Goal: Information Seeking & Learning: Learn about a topic

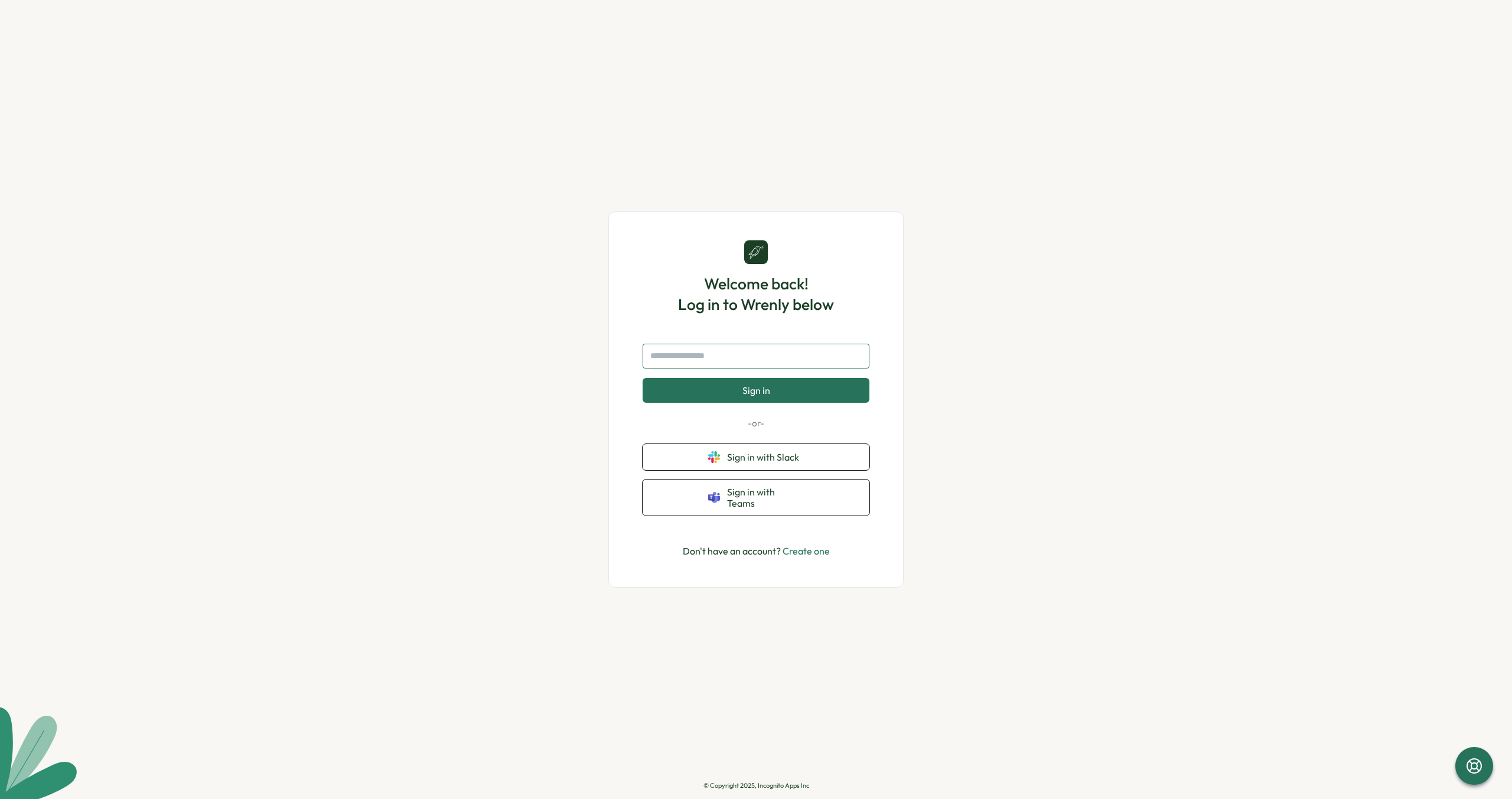
click at [721, 352] on input "text" at bounding box center [756, 356] width 227 height 25
type input "**********"
click at [742, 395] on span "Sign in" at bounding box center [756, 390] width 28 height 11
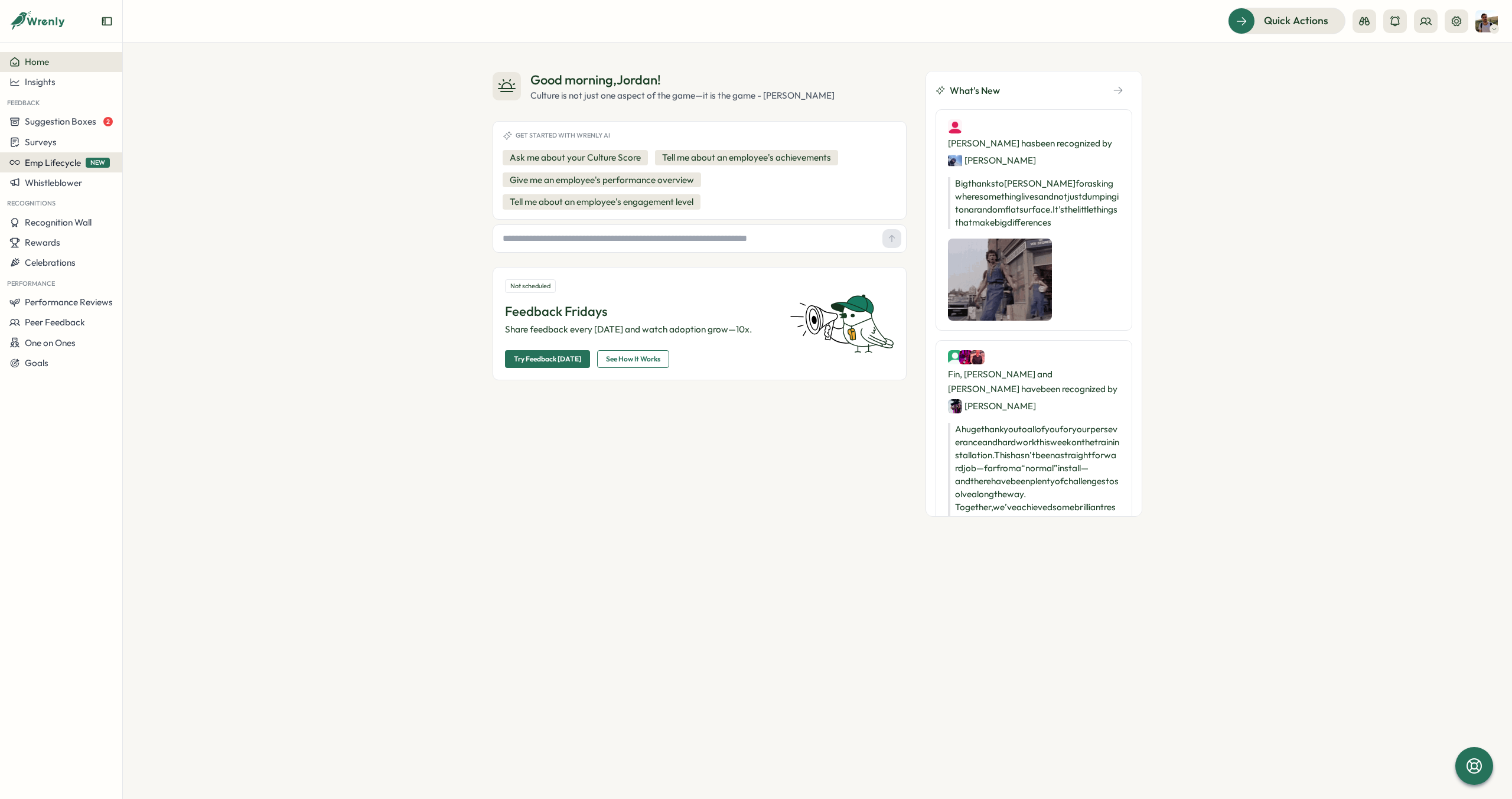
click at [42, 168] on span "Emp Lifecycle" at bounding box center [52, 162] width 56 height 11
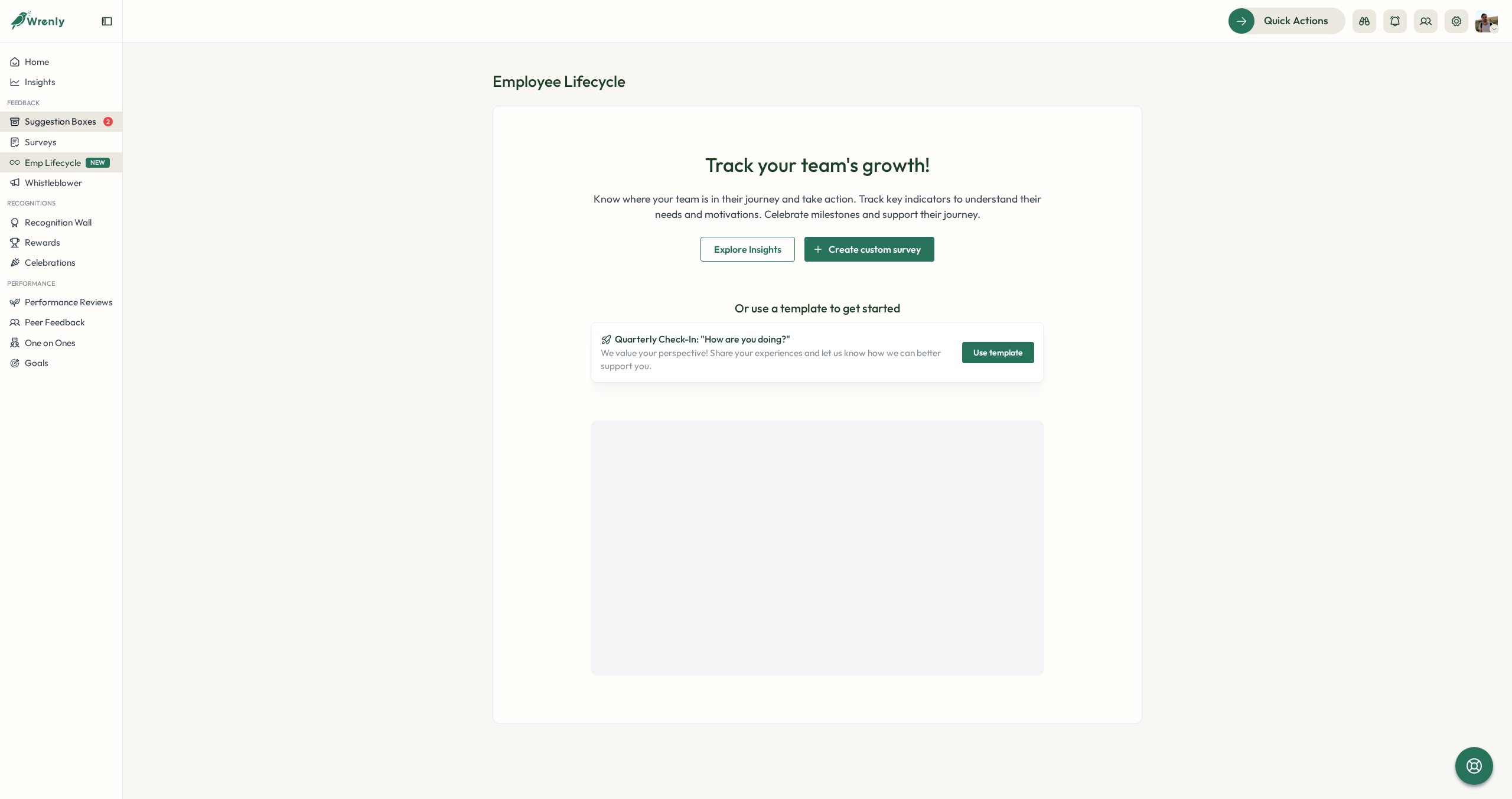
click at [55, 114] on button "Suggestion Boxes 2" at bounding box center [61, 121] width 122 height 20
click at [167, 112] on div "The Suggestion Box 2" at bounding box center [170, 111] width 90 height 13
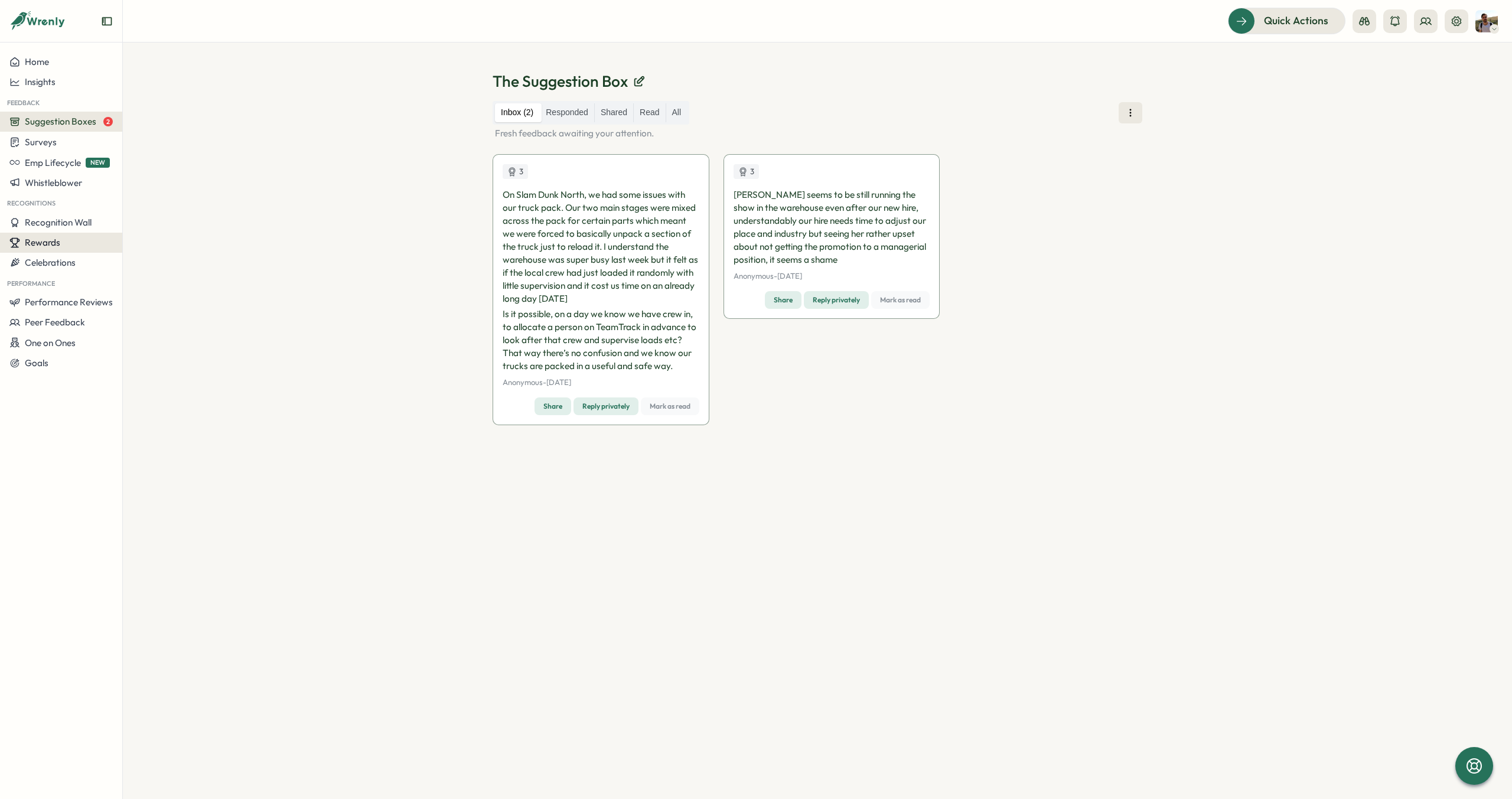
click at [52, 246] on span "Rewards" at bounding box center [42, 242] width 36 height 11
click at [55, 231] on button "Recognition Wall" at bounding box center [61, 222] width 122 height 20
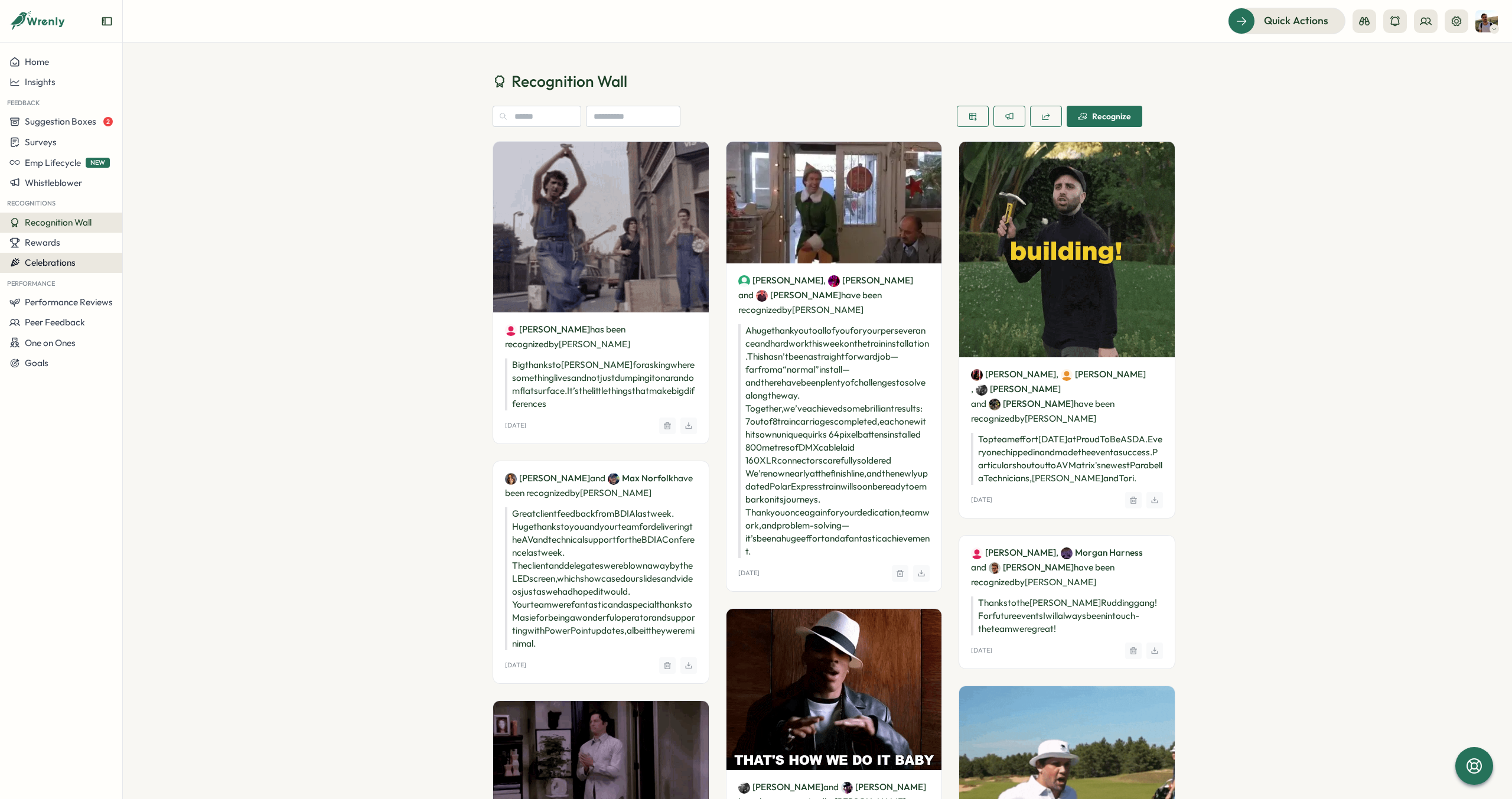
click at [54, 262] on span "Celebrations" at bounding box center [50, 262] width 51 height 11
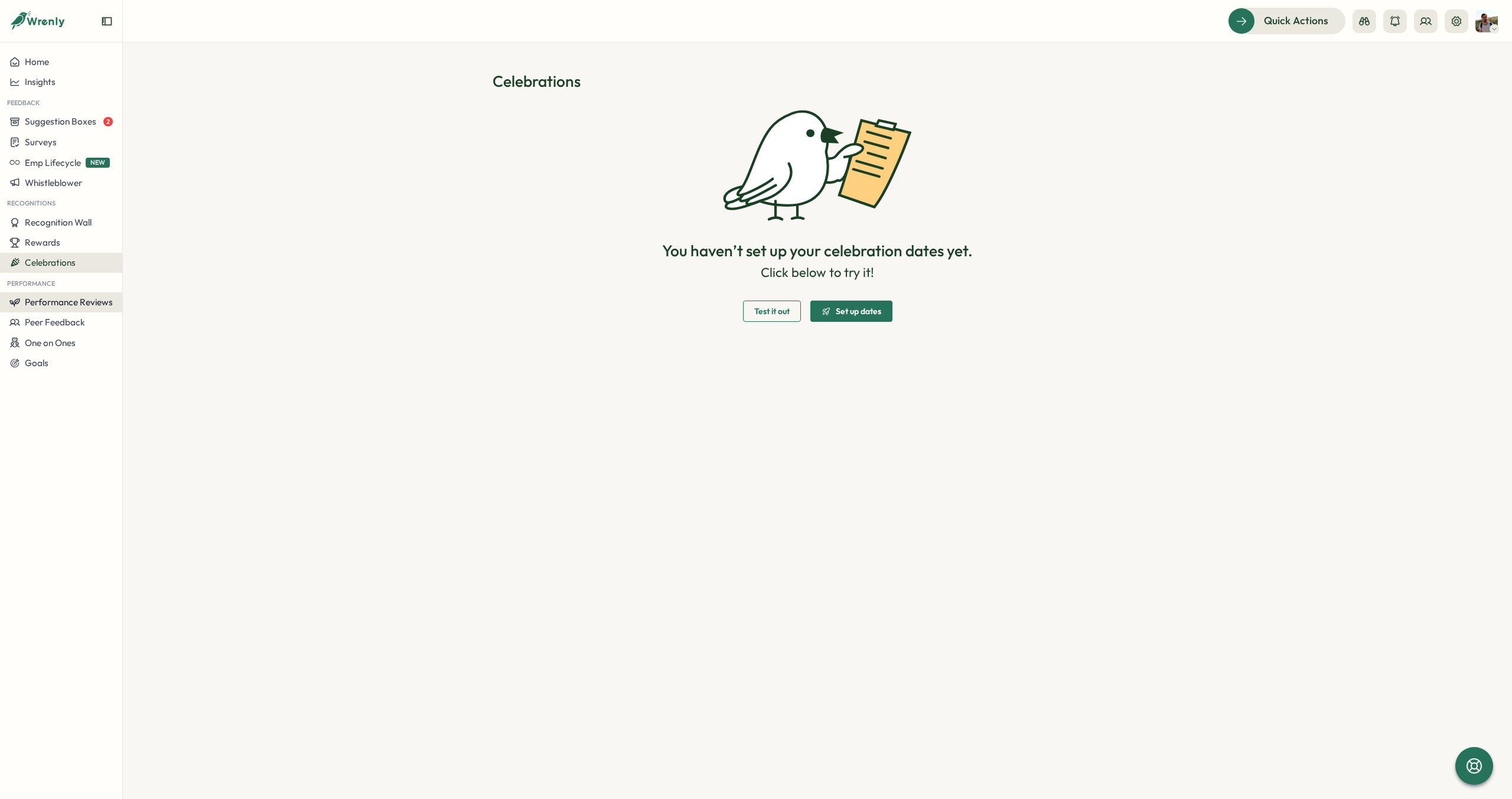
click at [52, 302] on span "Performance Reviews" at bounding box center [69, 302] width 88 height 11
click at [57, 321] on span "Peer Feedback" at bounding box center [55, 322] width 60 height 11
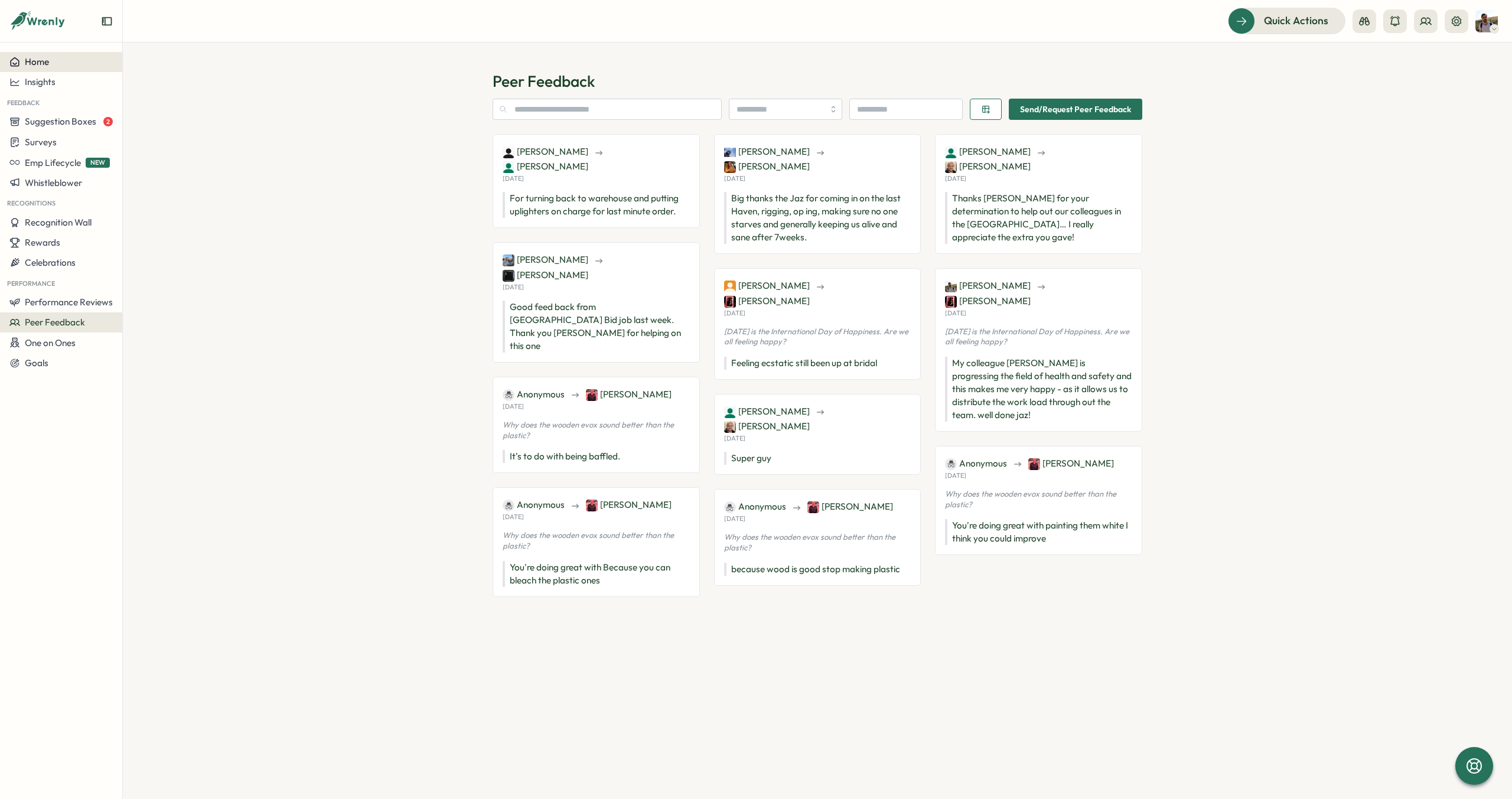
click at [34, 63] on span "Home" at bounding box center [37, 61] width 24 height 11
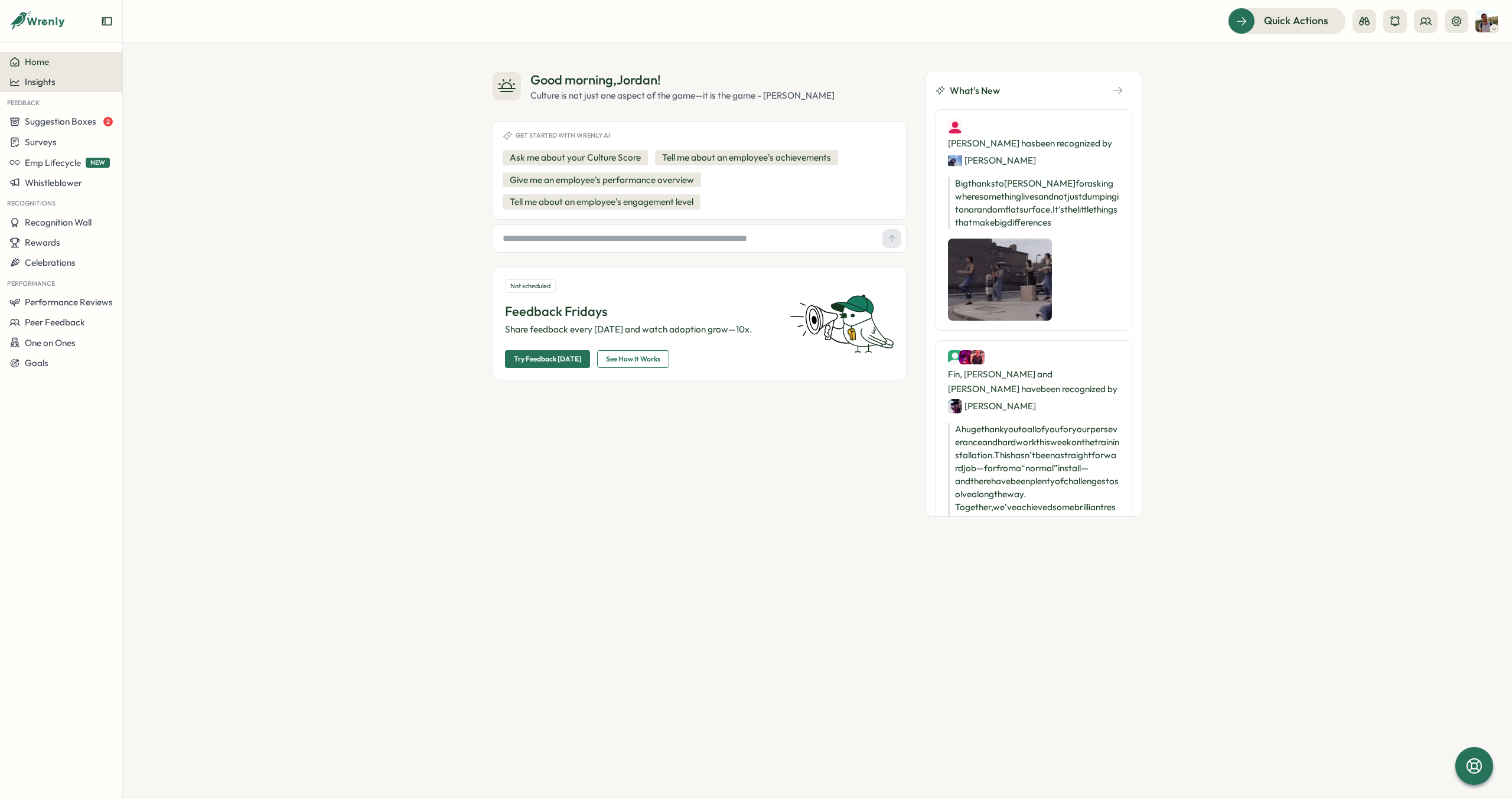
click at [35, 81] on span "Insights" at bounding box center [40, 82] width 31 height 11
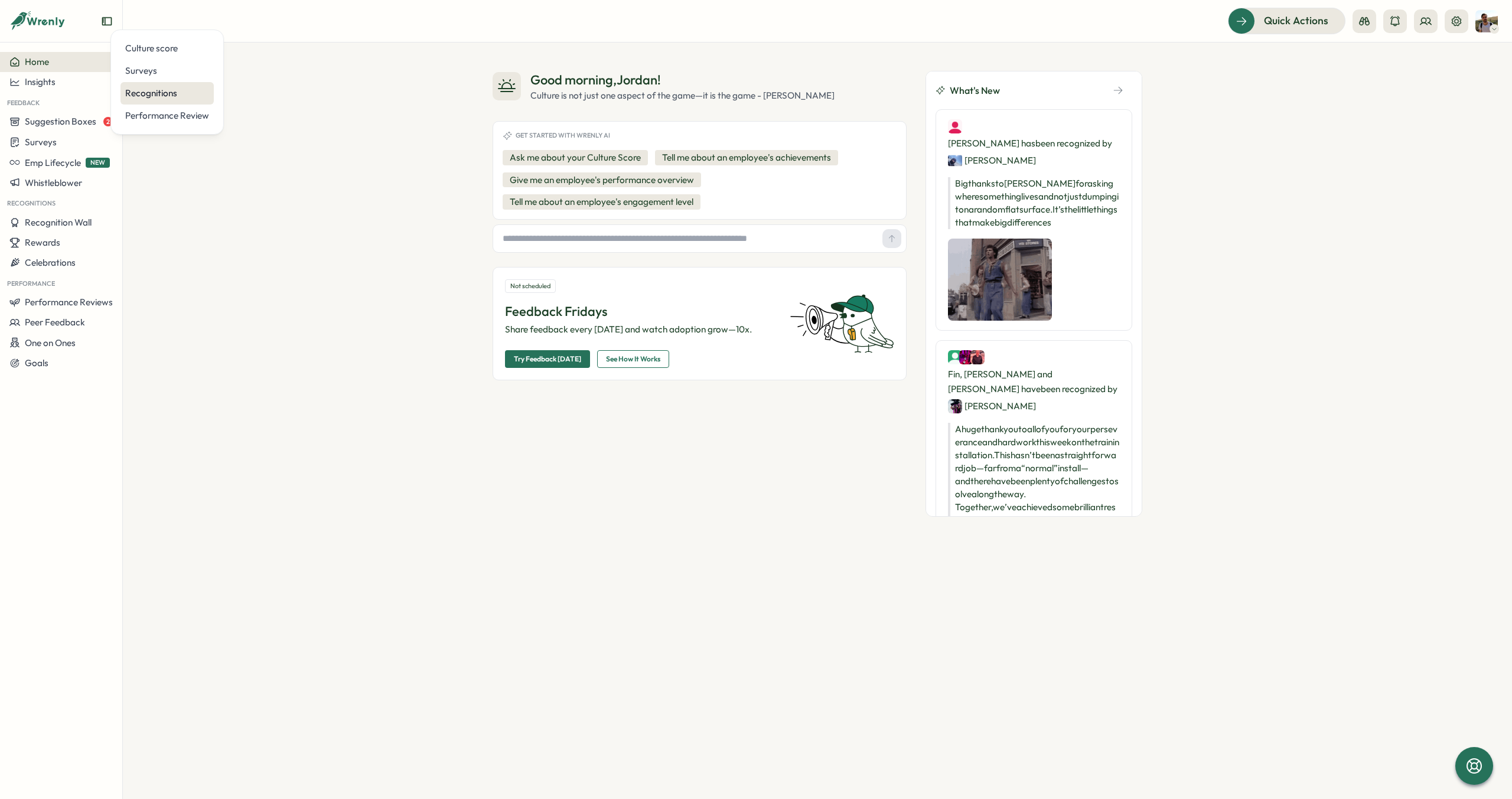
click at [168, 98] on div "Recognitions" at bounding box center [167, 93] width 84 height 13
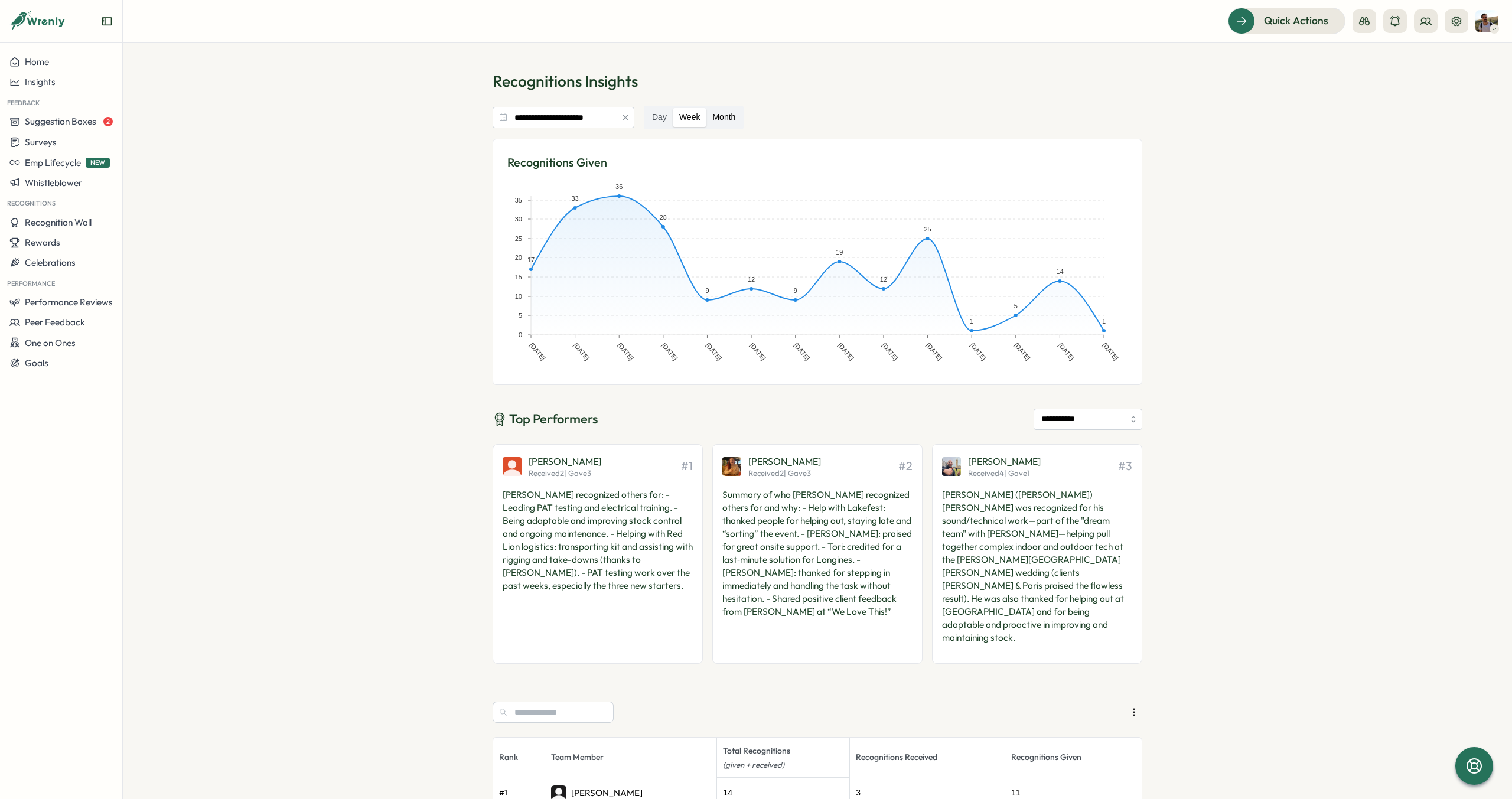
click at [709, 118] on label "Month" at bounding box center [724, 117] width 35 height 19
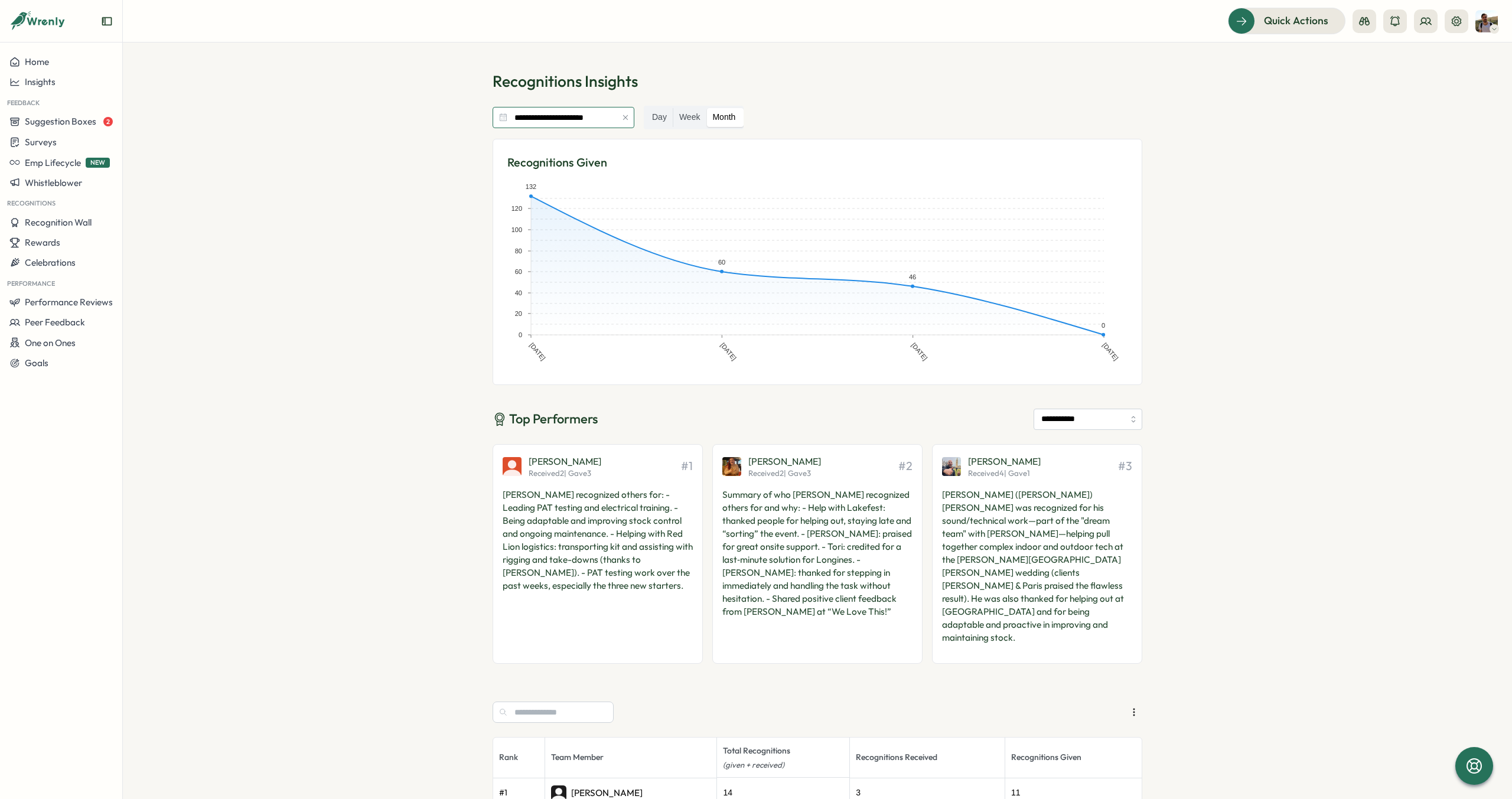
click at [606, 120] on input "**********" at bounding box center [563, 117] width 141 height 21
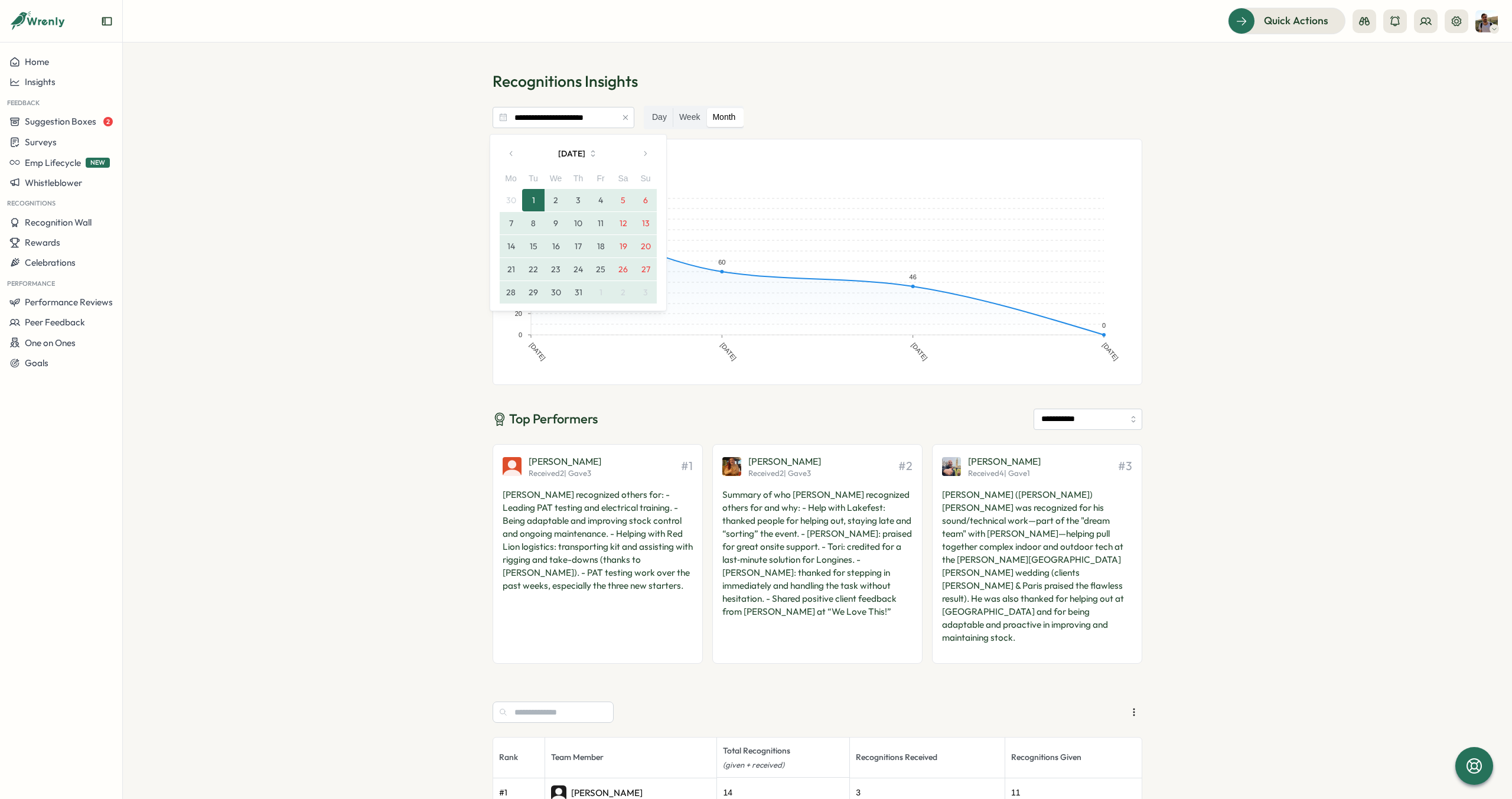
click at [590, 153] on button "[DATE]" at bounding box center [578, 153] width 110 height 23
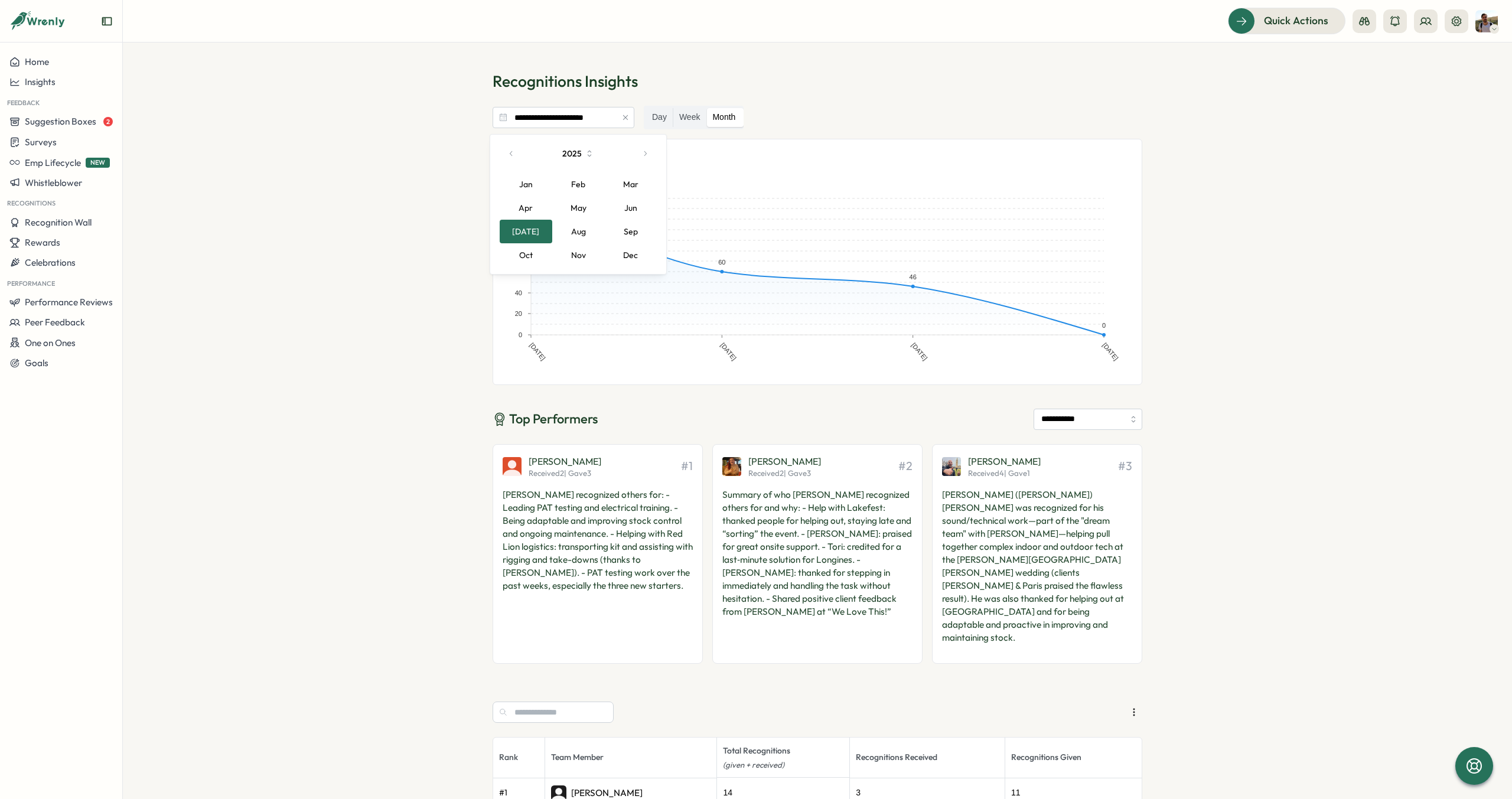
click at [634, 232] on button "Sep" at bounding box center [630, 231] width 52 height 23
click at [513, 196] on button "1" at bounding box center [510, 200] width 22 height 22
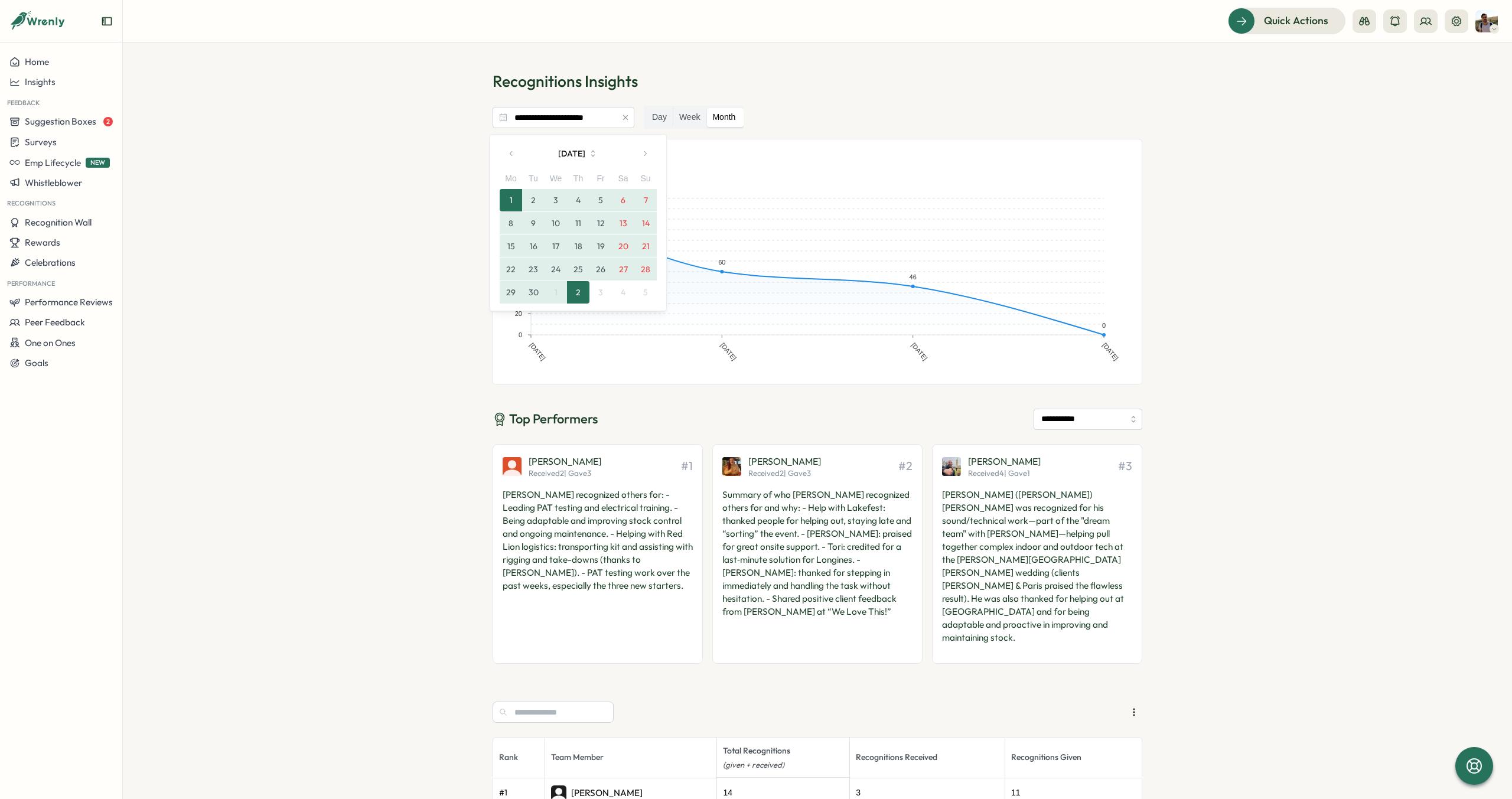
click at [527, 288] on button "30" at bounding box center [533, 292] width 22 height 22
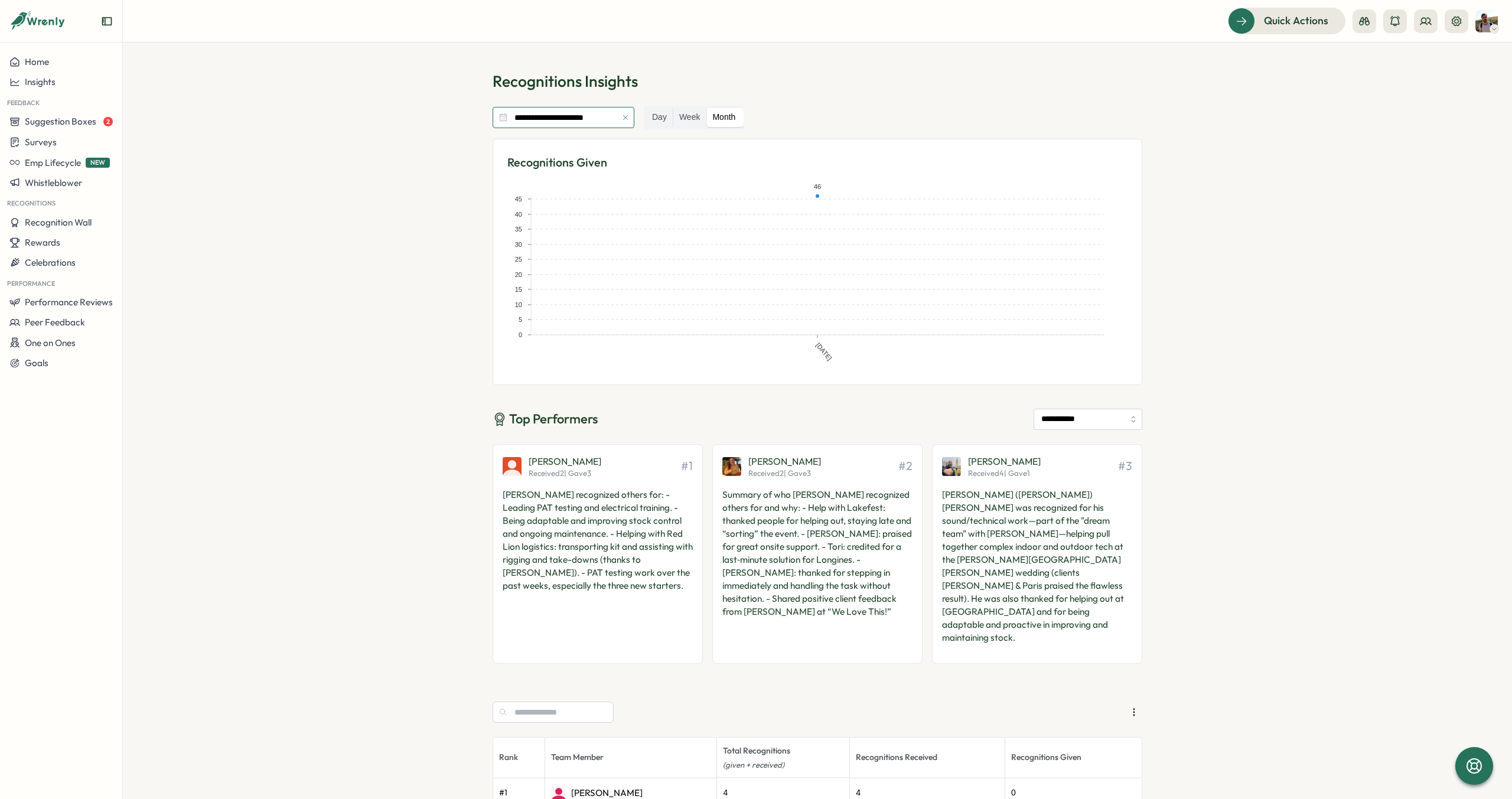
click at [593, 123] on input "**********" at bounding box center [563, 117] width 141 height 21
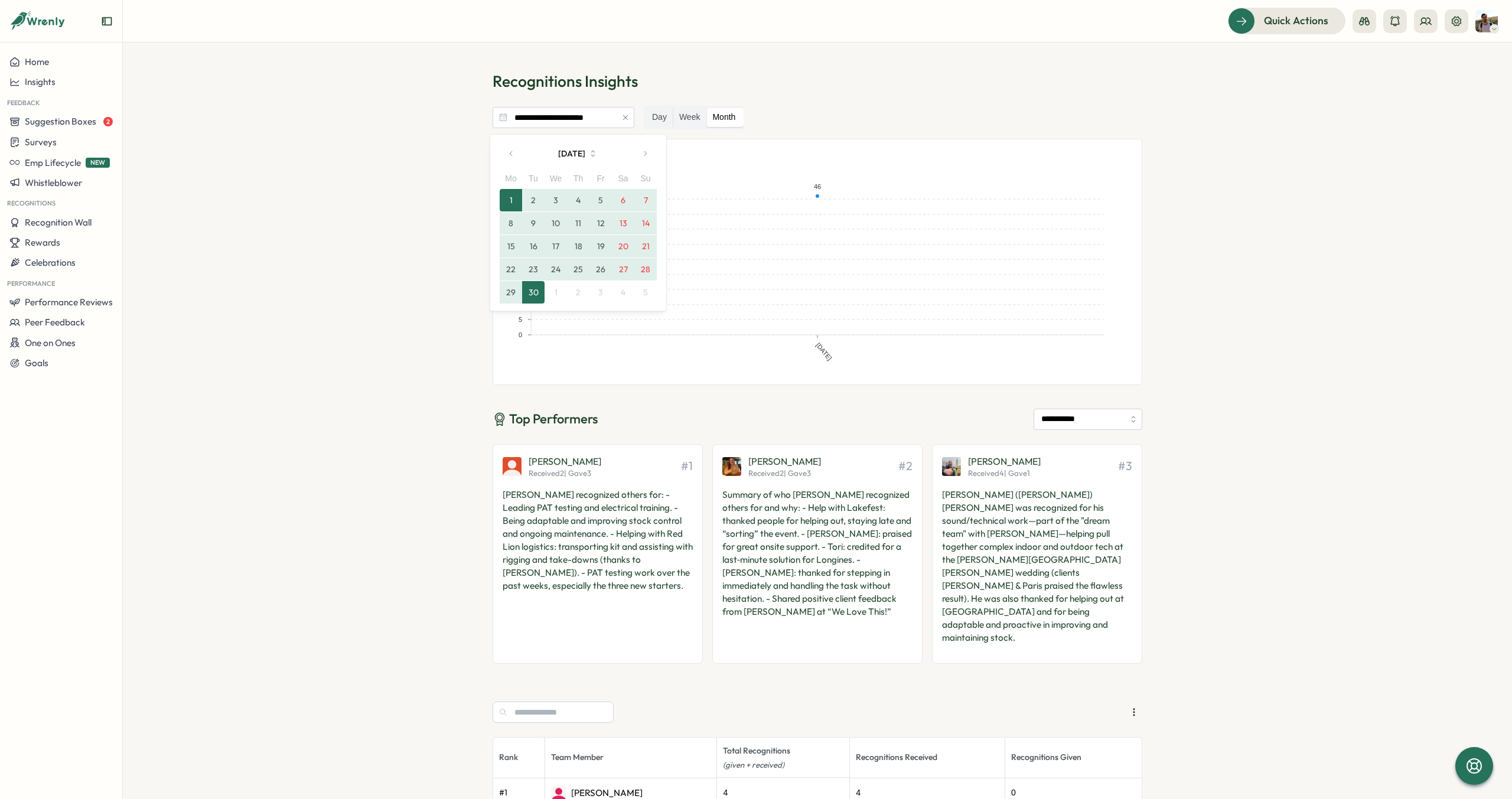
click at [517, 147] on button "button" at bounding box center [511, 153] width 23 height 23
click at [510, 288] on button "25" at bounding box center [510, 292] width 22 height 22
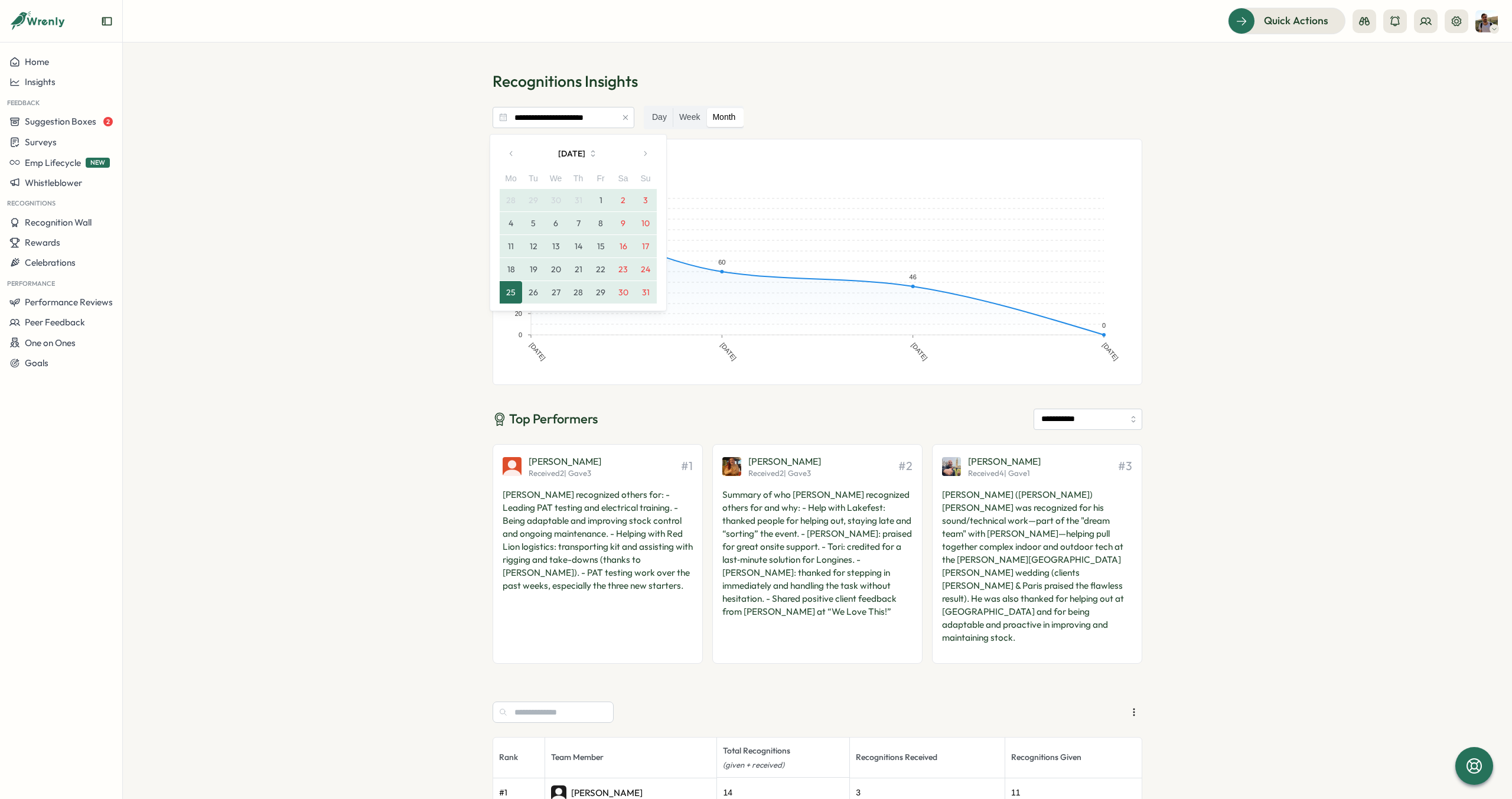
click at [650, 160] on button "button" at bounding box center [645, 153] width 23 height 23
click at [651, 248] on button "21" at bounding box center [645, 246] width 22 height 22
type input "**********"
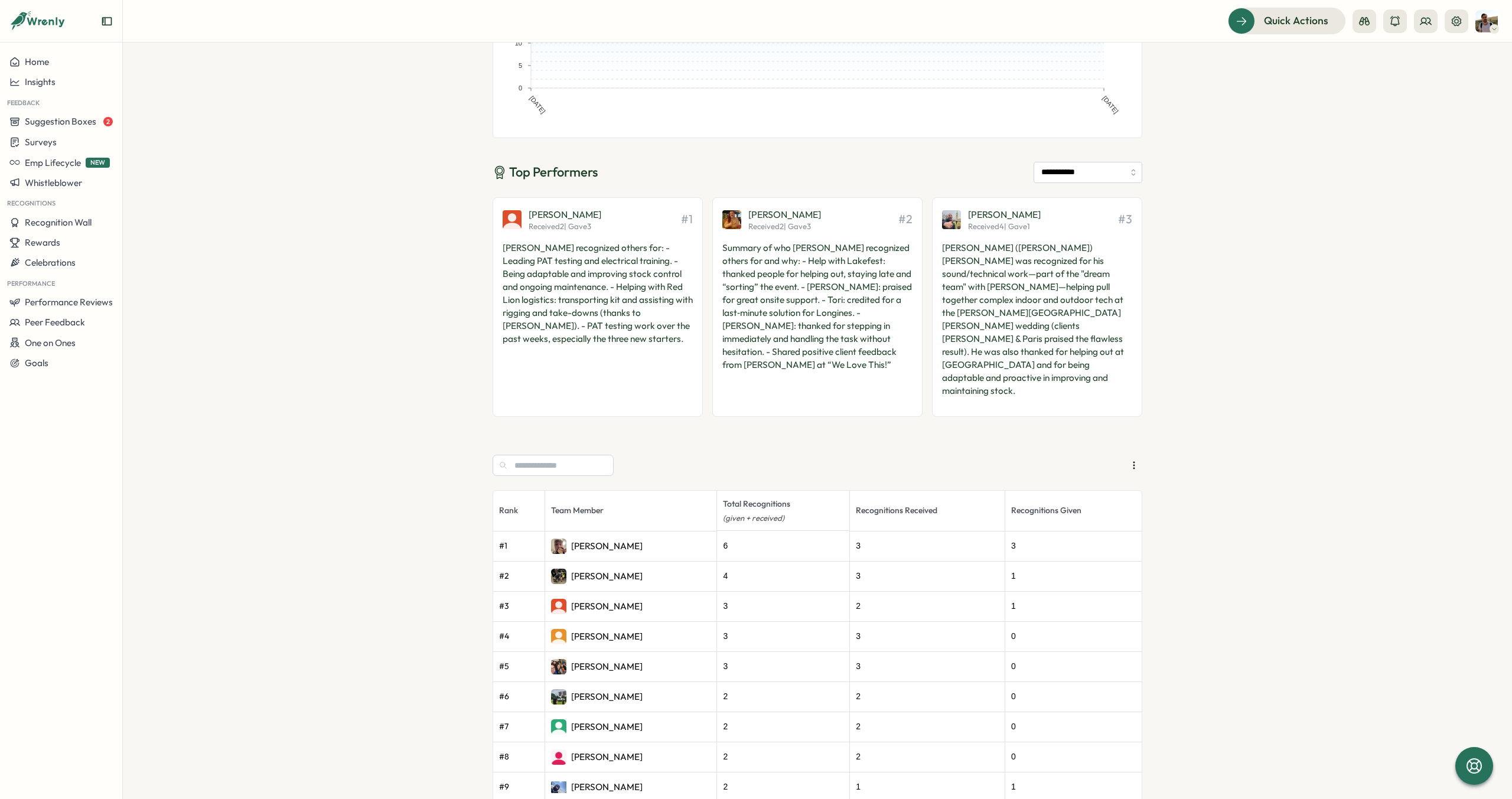
scroll to position [247, 0]
click at [901, 539] on div "3" at bounding box center [927, 546] width 143 height 13
click at [690, 538] on div "[PERSON_NAME]" at bounding box center [631, 546] width 160 height 16
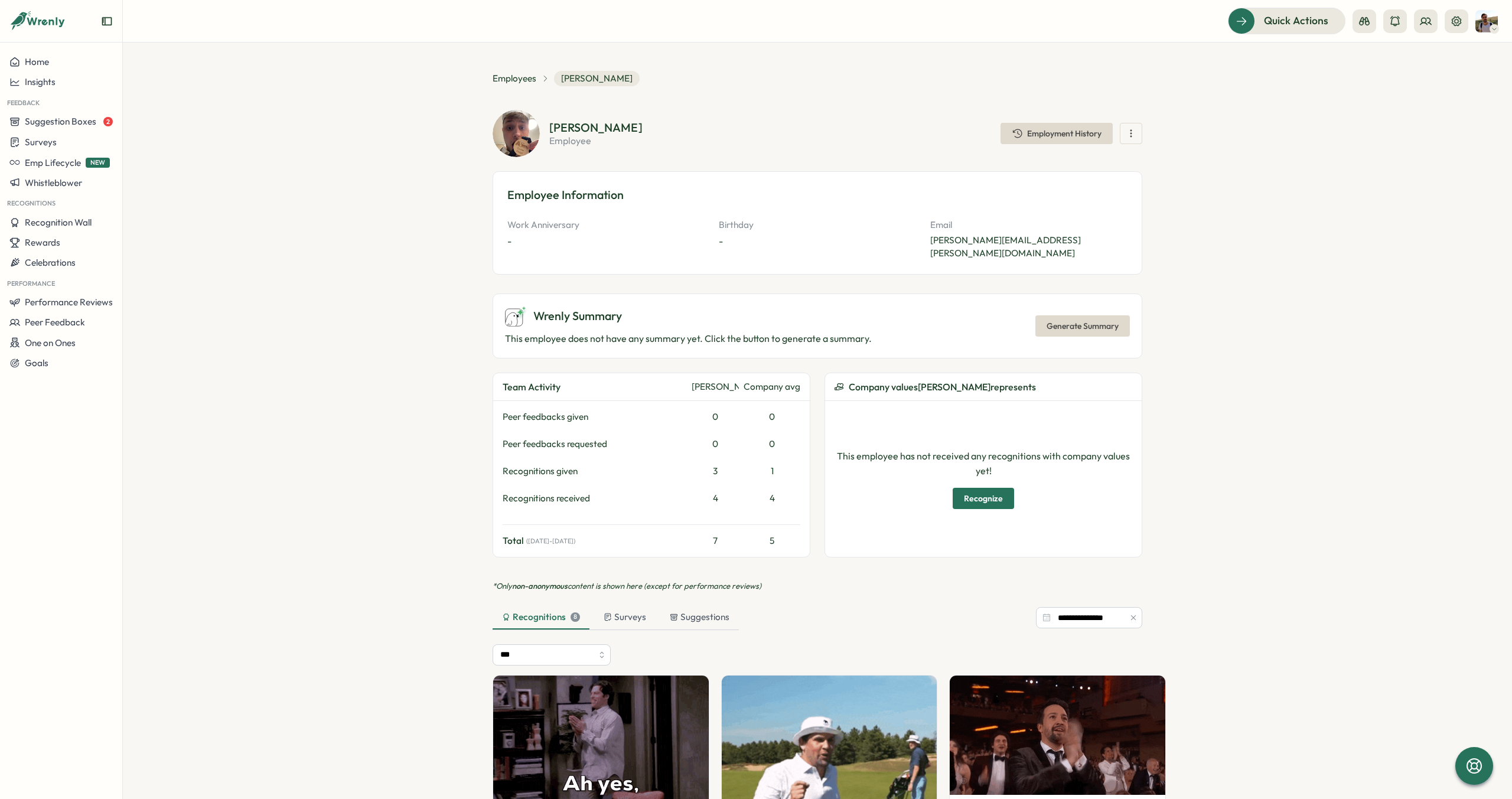
click at [1083, 322] on span "Generate Summary" at bounding box center [1083, 325] width 72 height 20
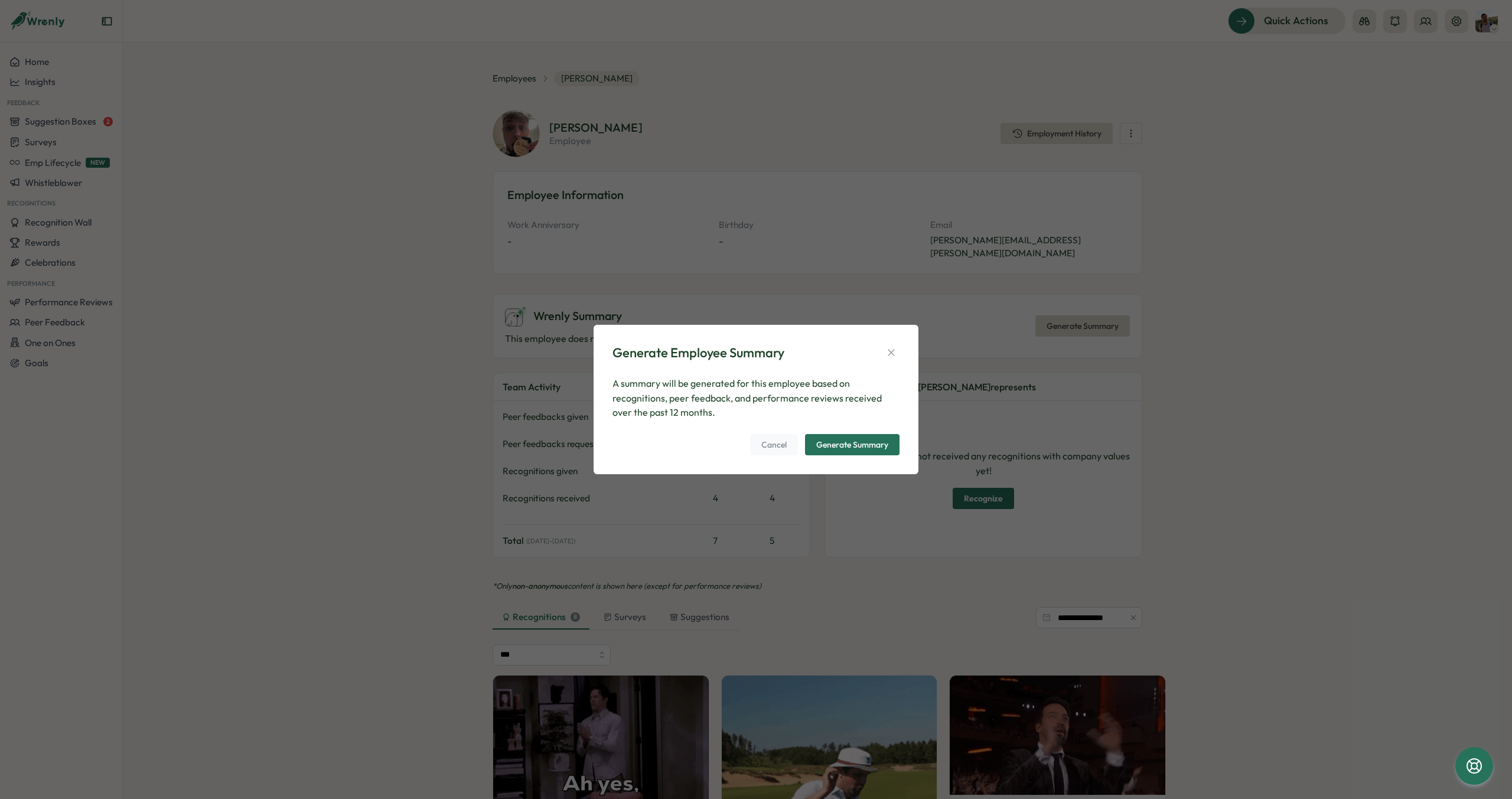
click at [874, 446] on div "Generate Summary" at bounding box center [852, 445] width 72 height 8
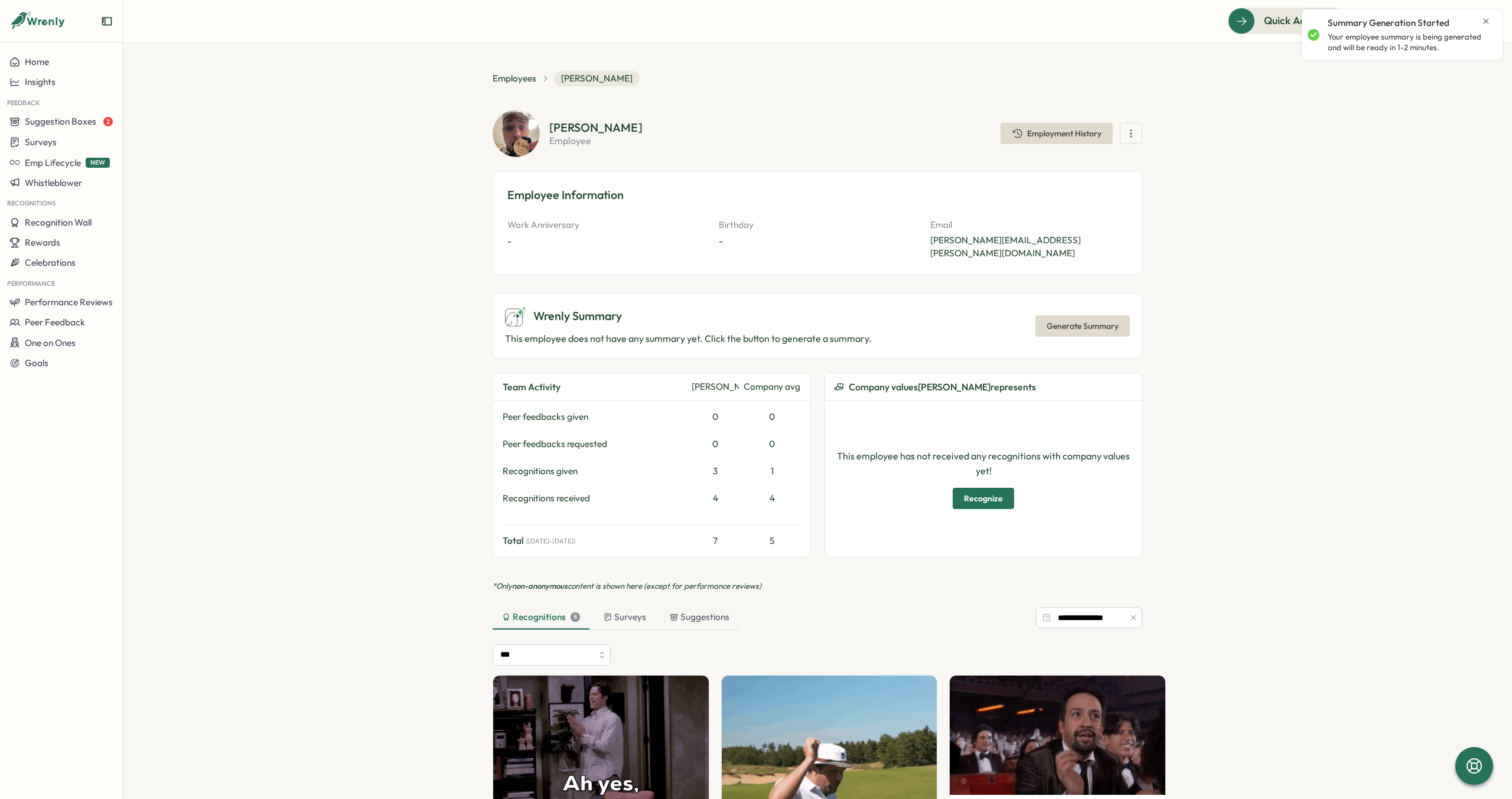
click at [1128, 128] on icon "button" at bounding box center [1131, 134] width 12 height 12
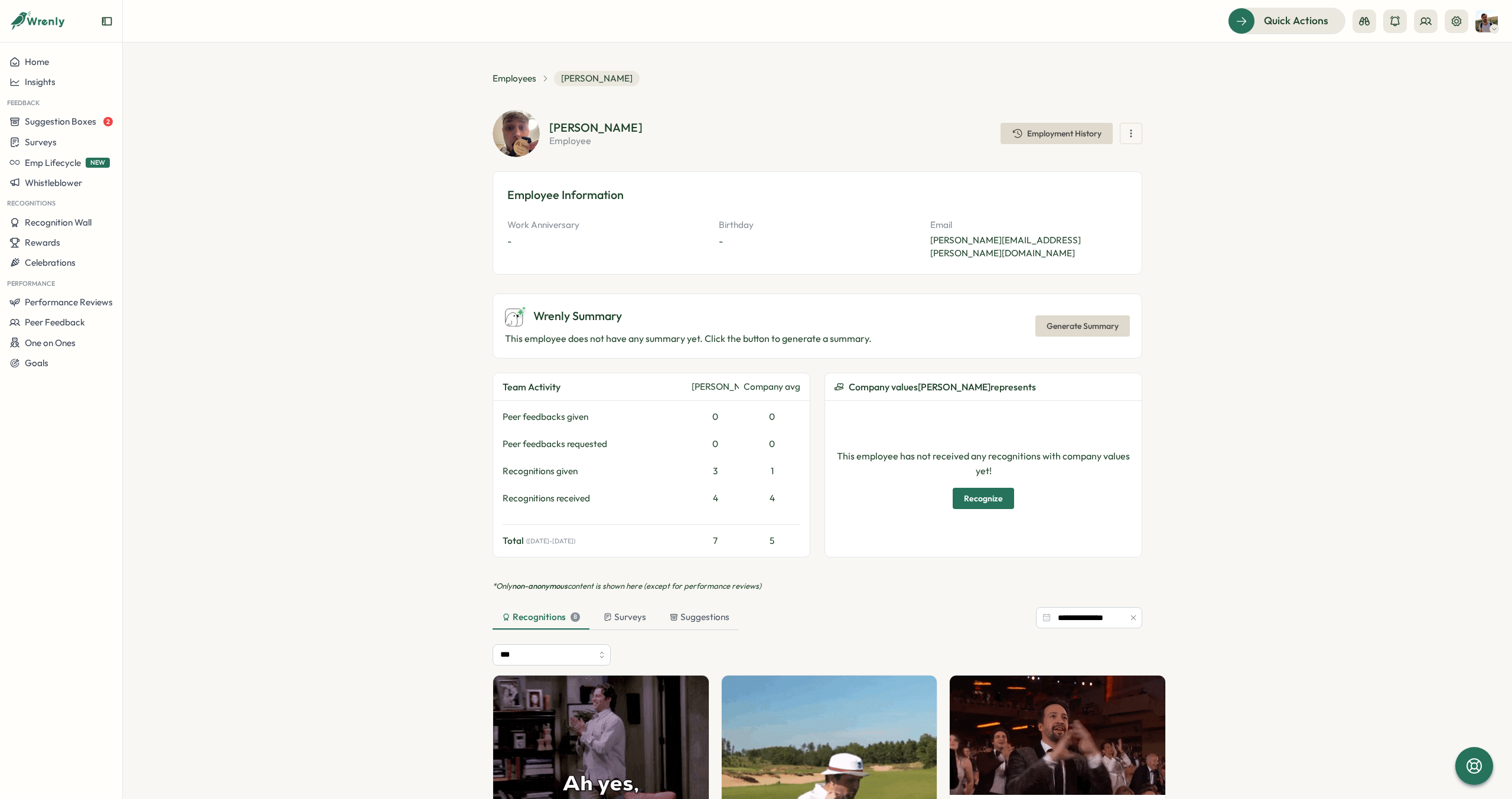
click at [772, 294] on div "Wrenly Summary This employee does not have any summary yet. Click the button to…" at bounding box center [817, 326] width 649 height 65
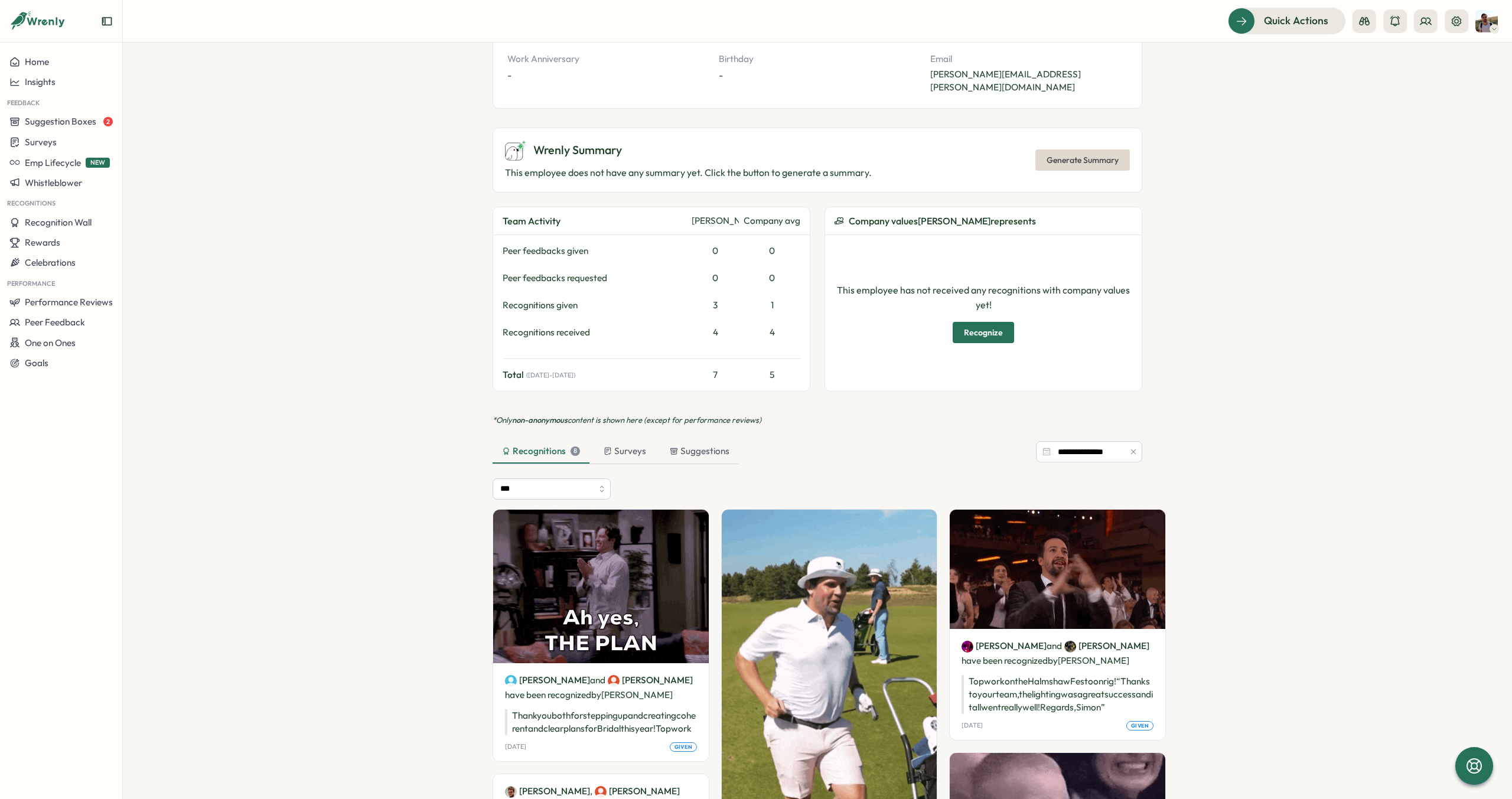
scroll to position [387, 0]
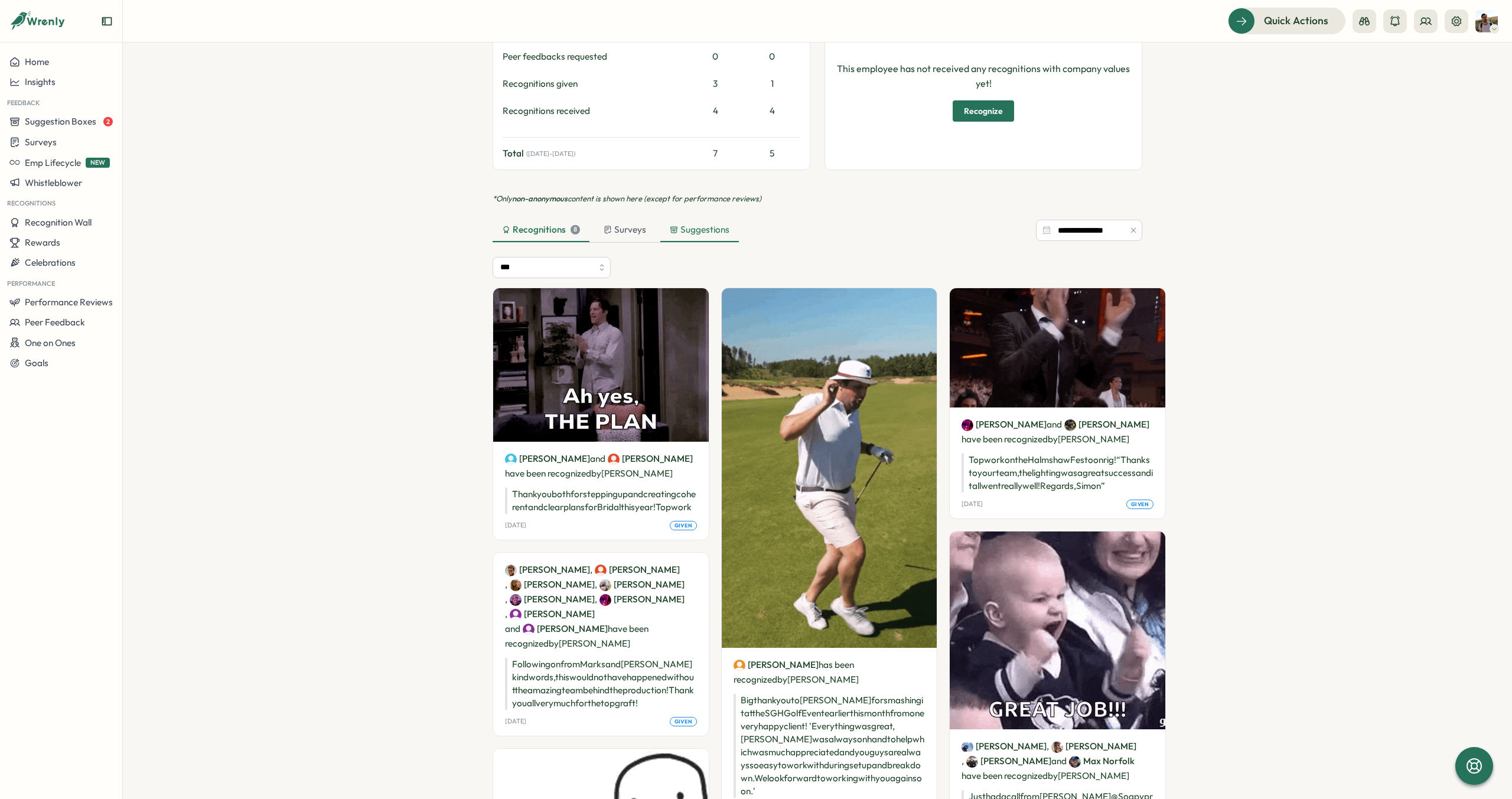
click at [689, 229] on div "Suggestions" at bounding box center [699, 230] width 79 height 23
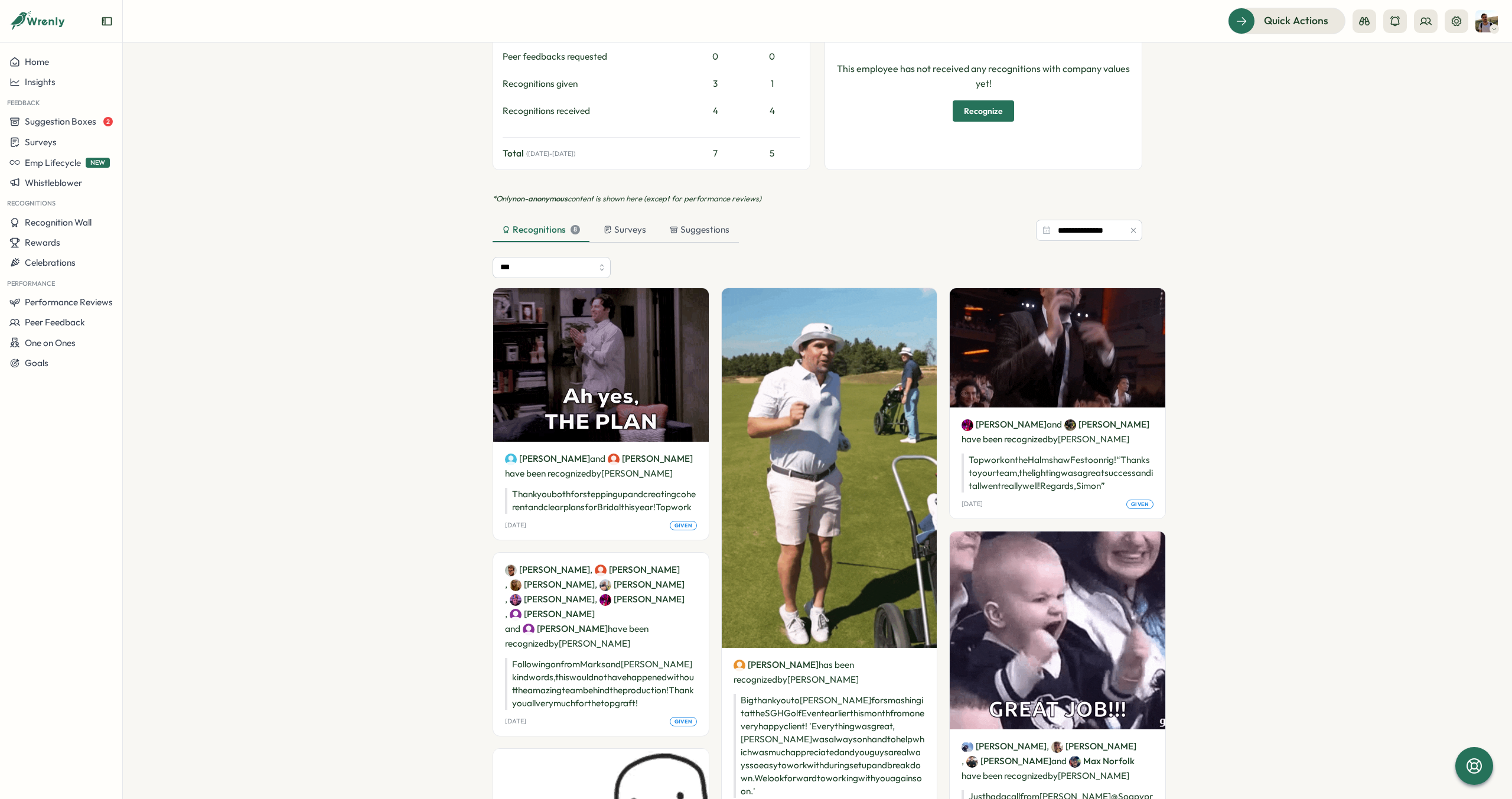
scroll to position [128, 0]
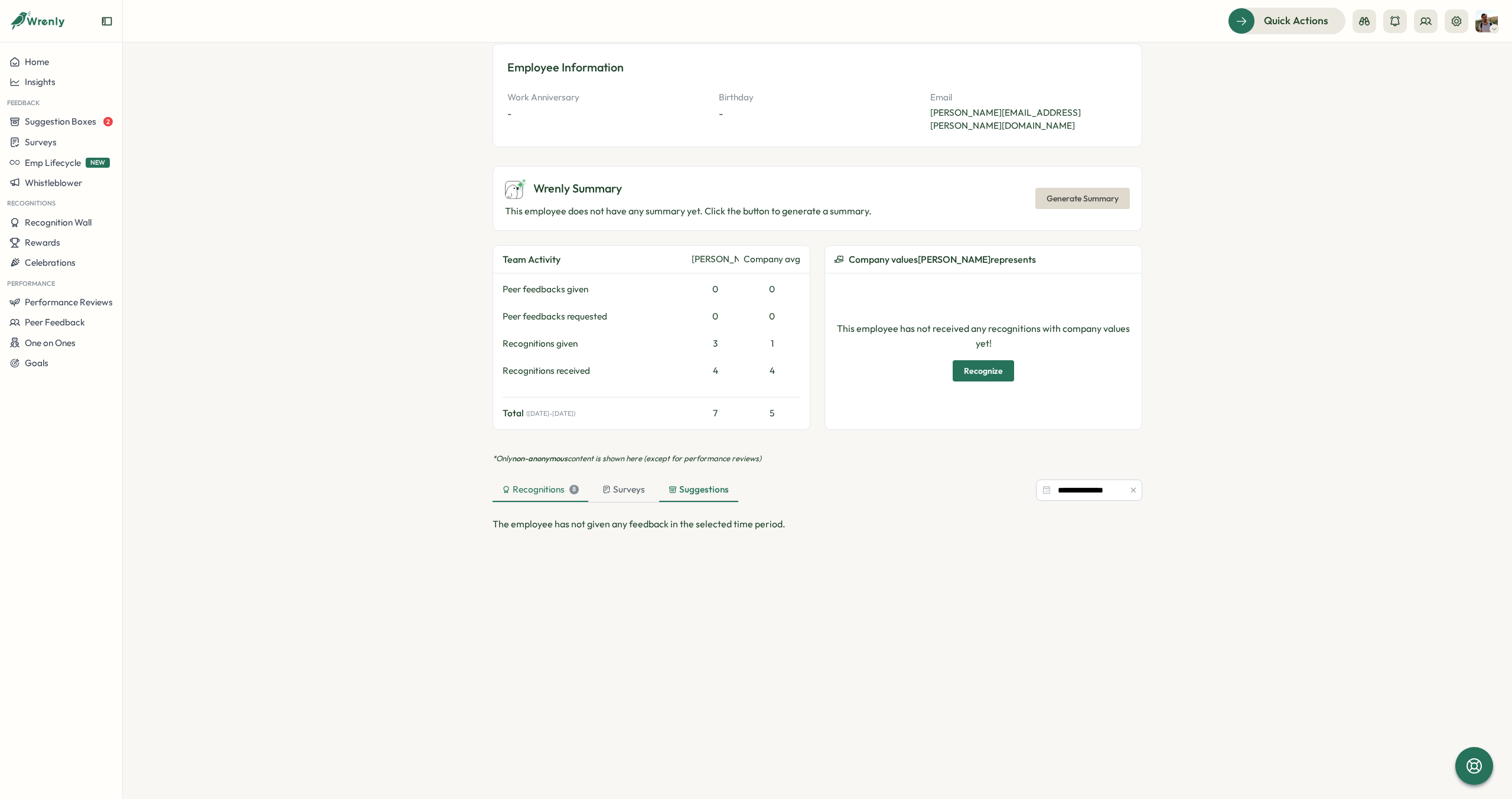
click at [534, 483] on div "Recognitions 8" at bounding box center [541, 490] width 77 height 13
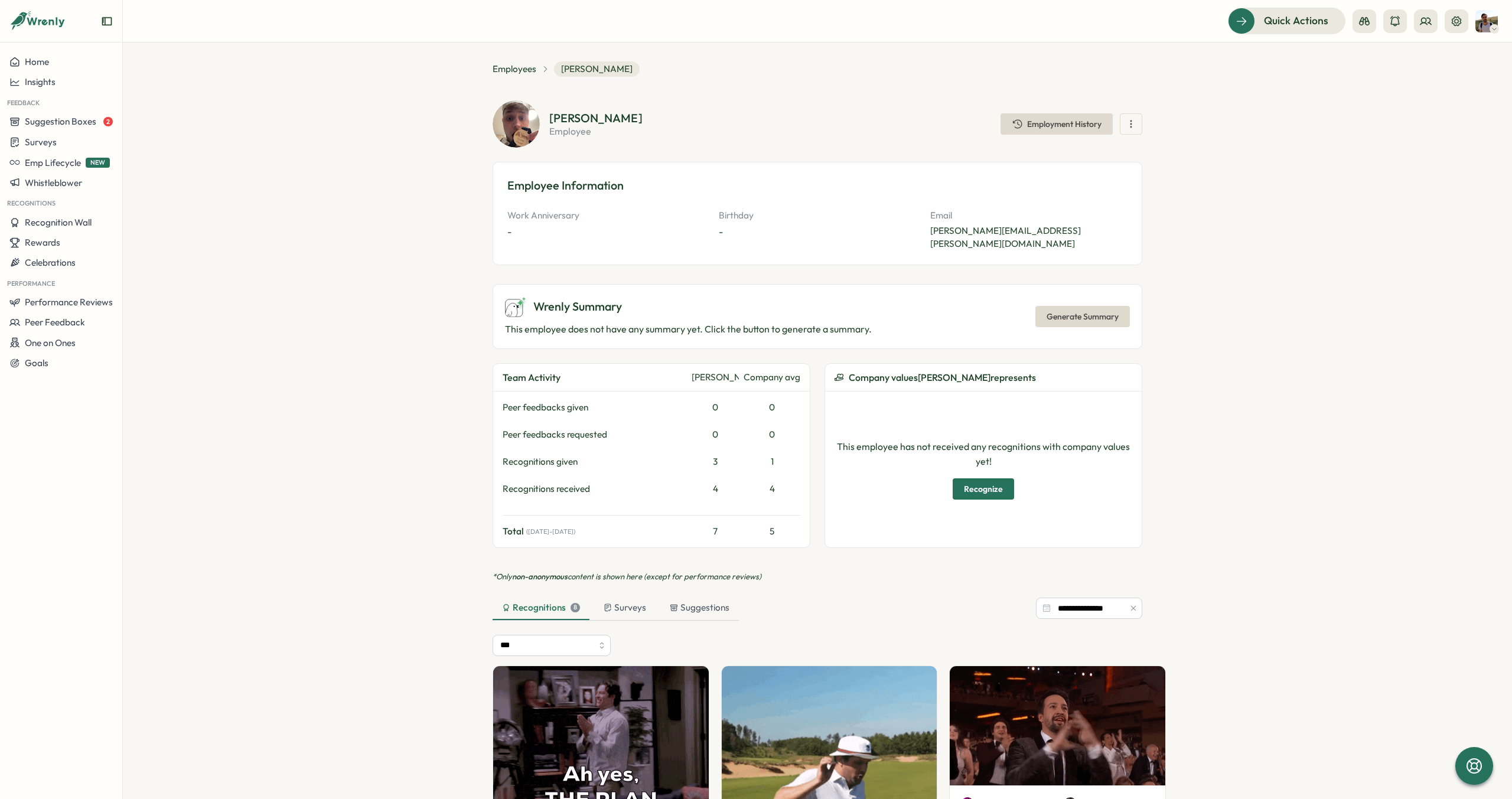
scroll to position [0, 0]
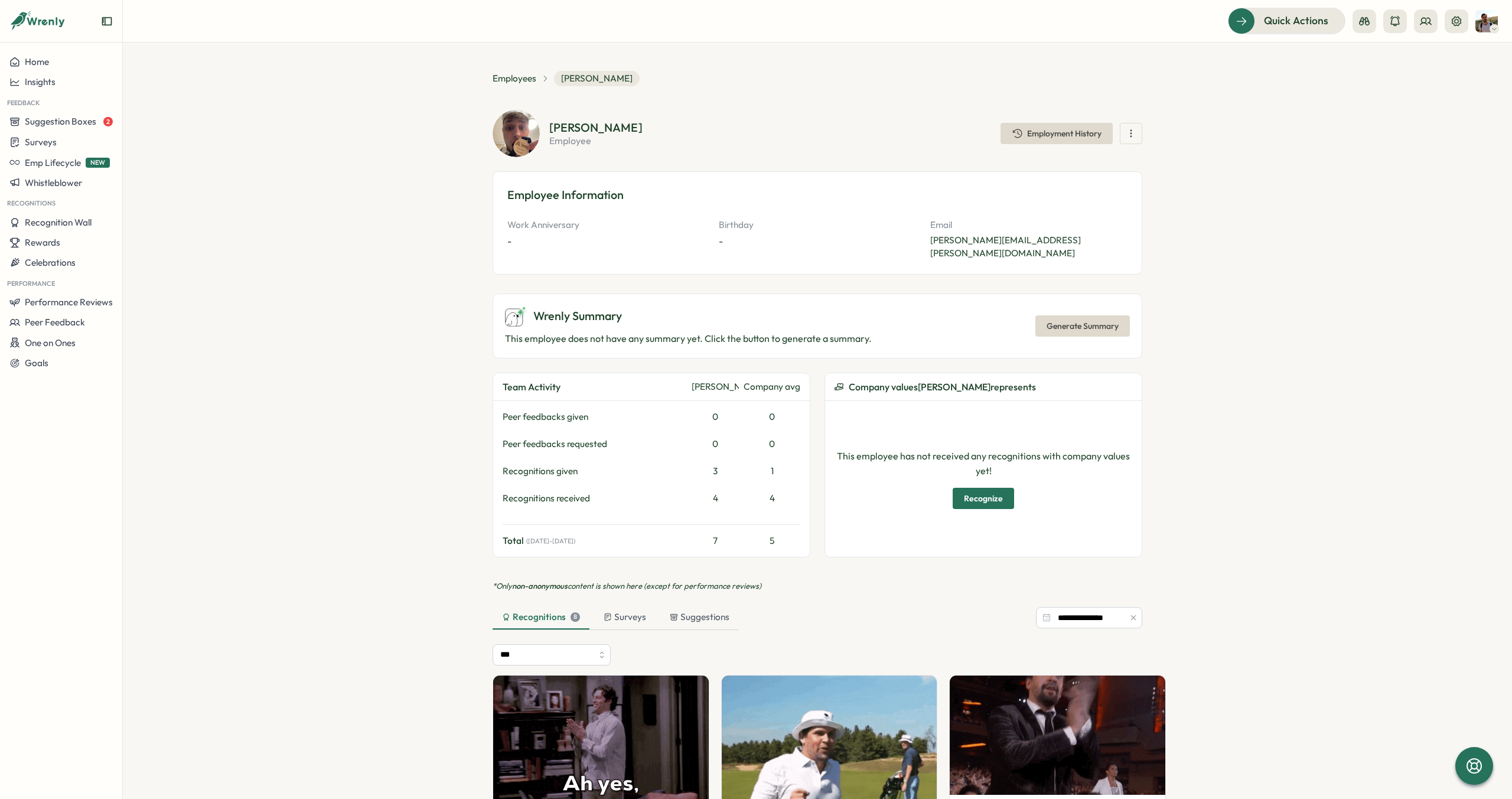
click at [850, 331] on p "This employee does not have any summary yet. Click the button to generate a sum…" at bounding box center [688, 338] width 367 height 15
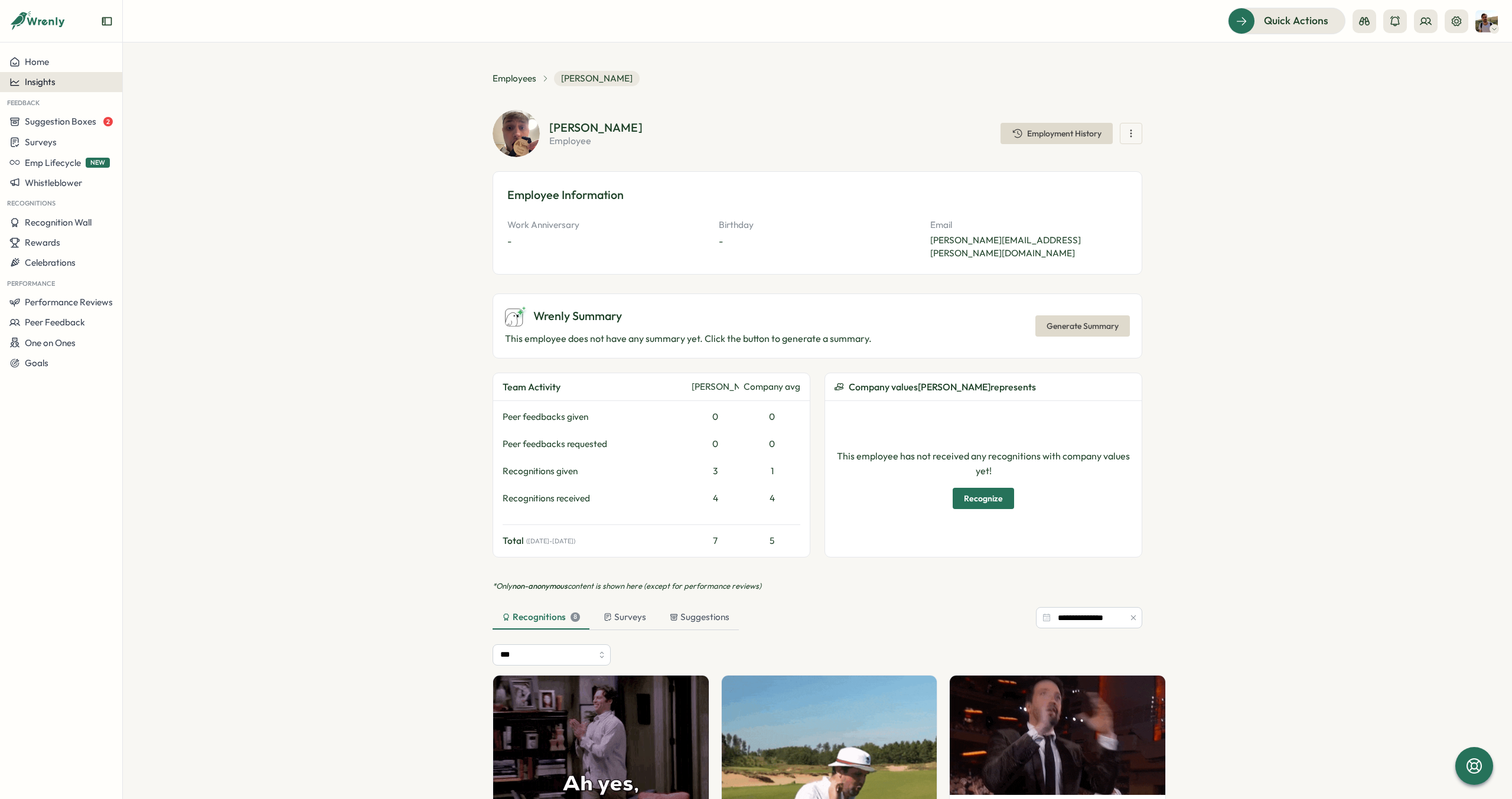
click at [51, 90] on button "Insights" at bounding box center [61, 82] width 122 height 20
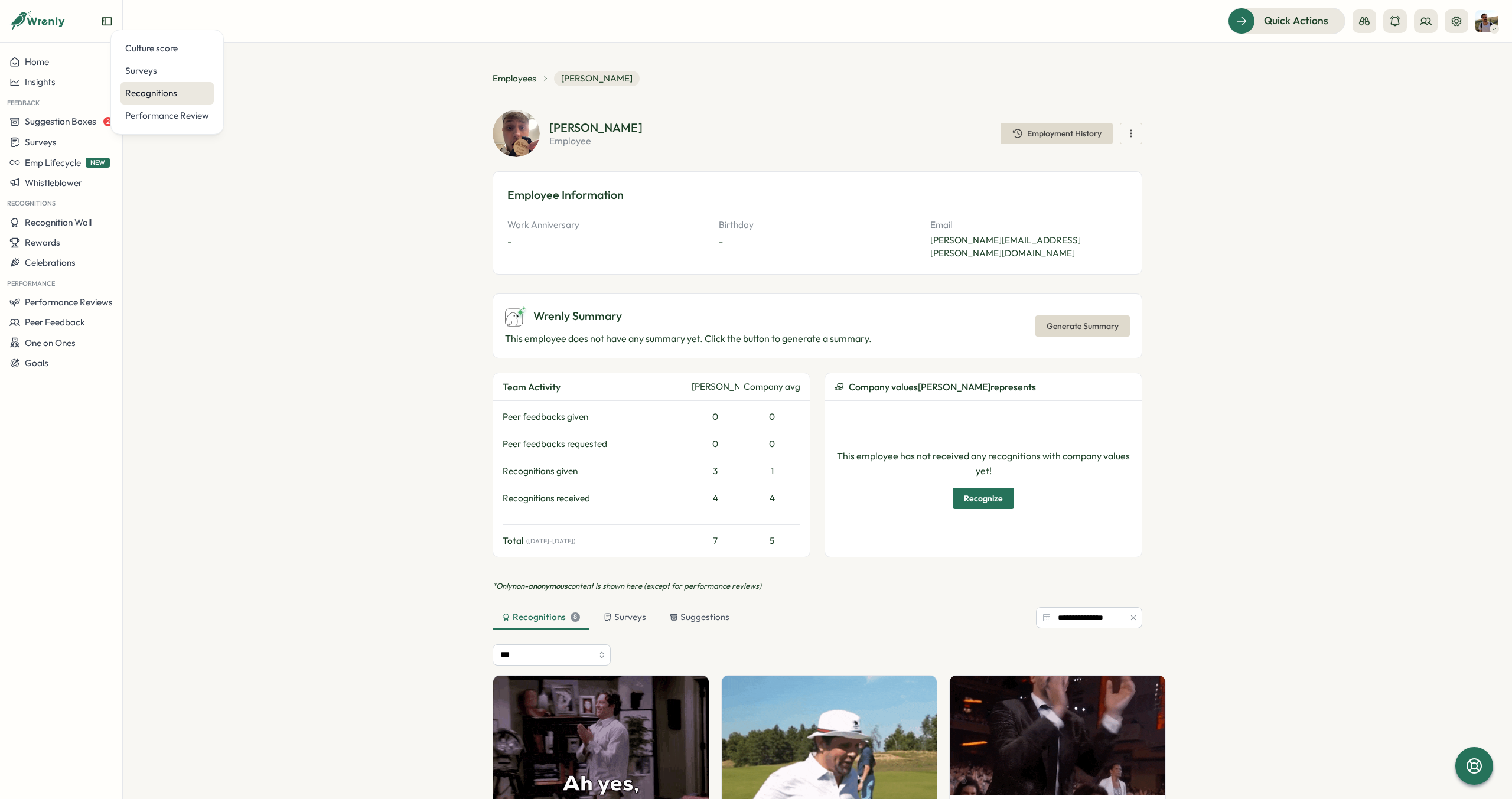
click at [158, 87] on div "Recognitions" at bounding box center [167, 93] width 84 height 13
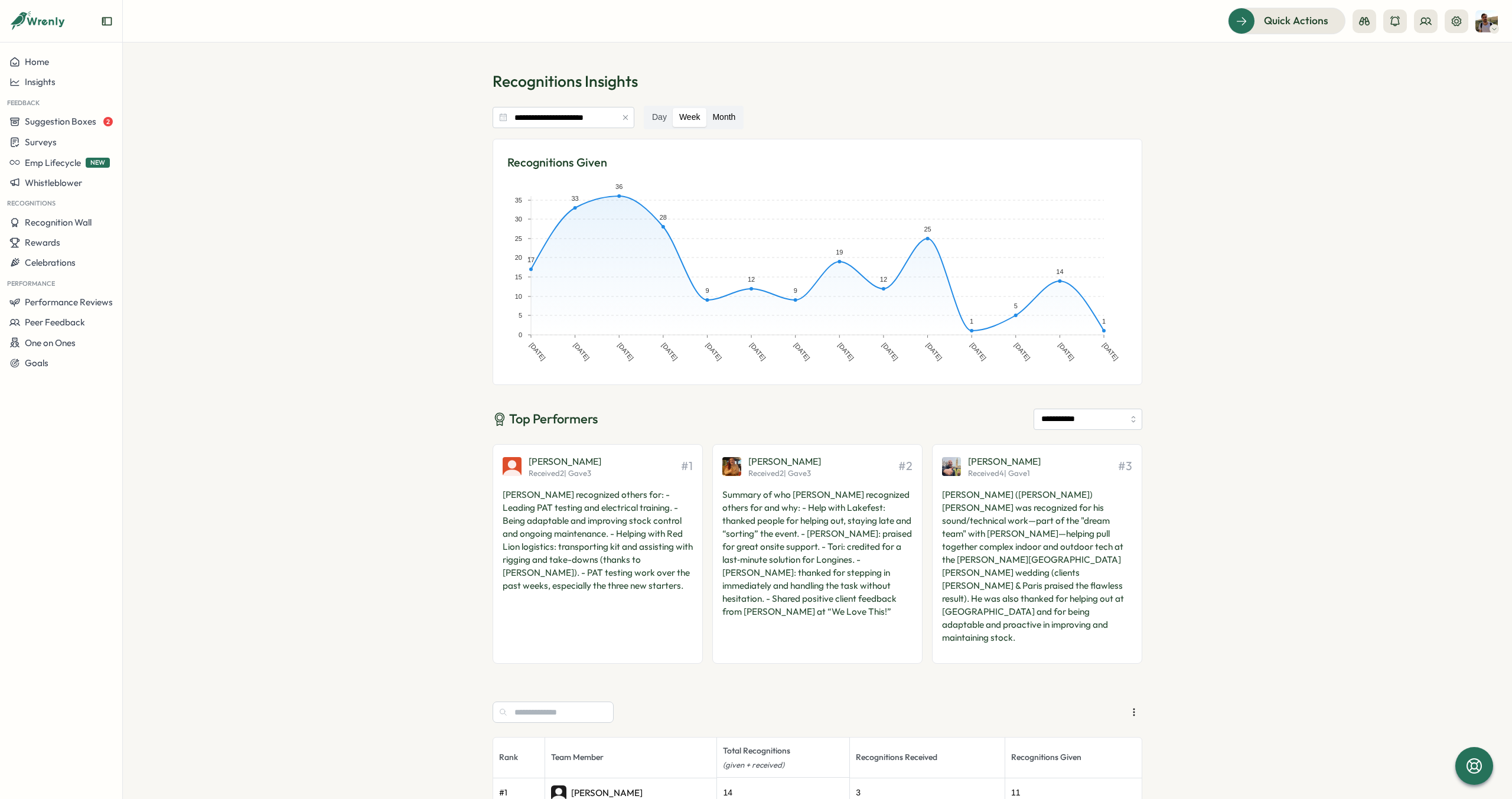
click at [732, 114] on label "Month" at bounding box center [724, 117] width 35 height 19
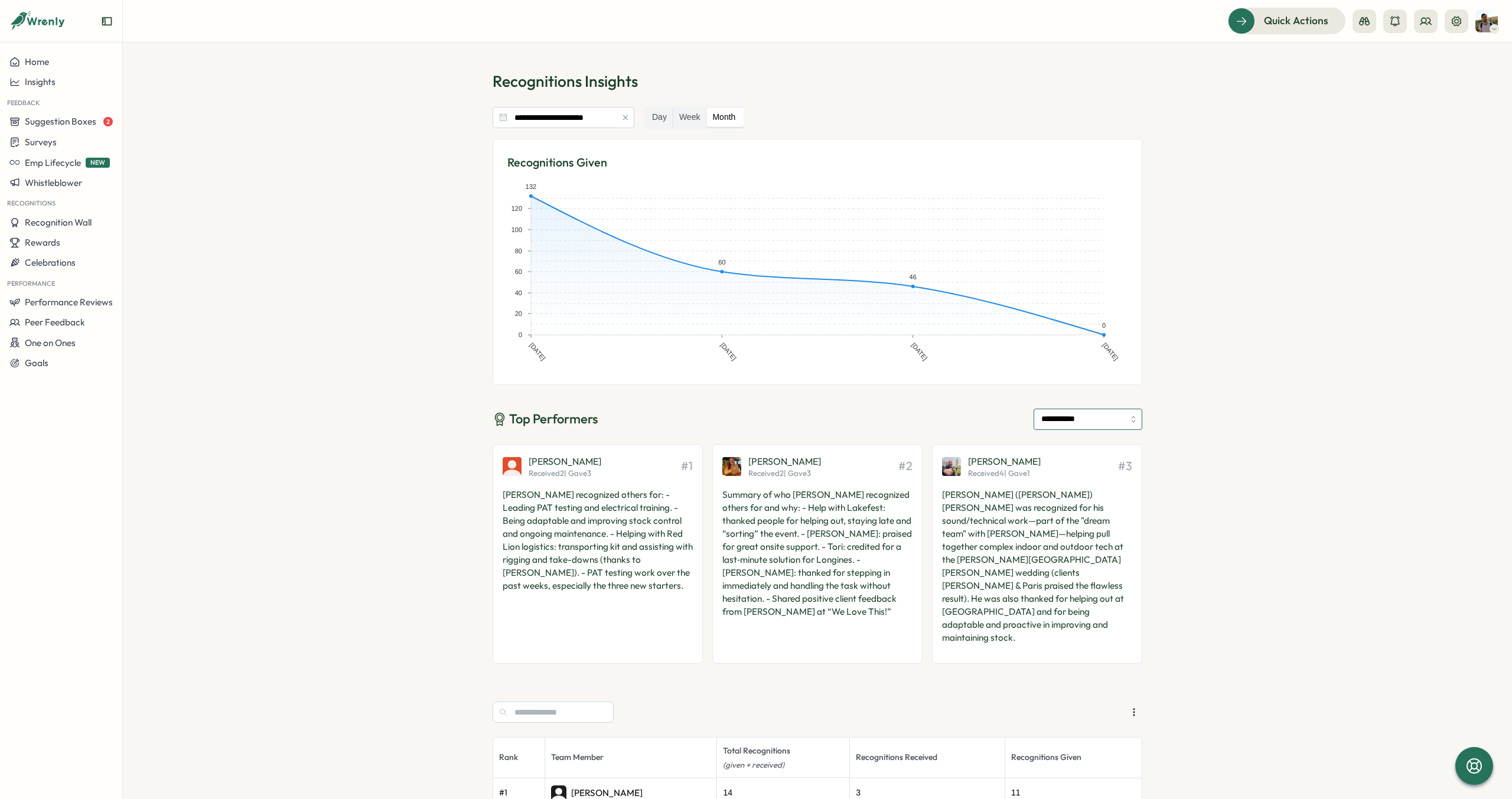
click at [1078, 412] on input "**********" at bounding box center [1088, 419] width 109 height 21
click at [1230, 417] on section "**********" at bounding box center [817, 421] width 1389 height 756
click at [1029, 105] on div "**********" at bounding box center [817, 591] width 649 height 1041
